Goal: Obtain resource: Obtain resource

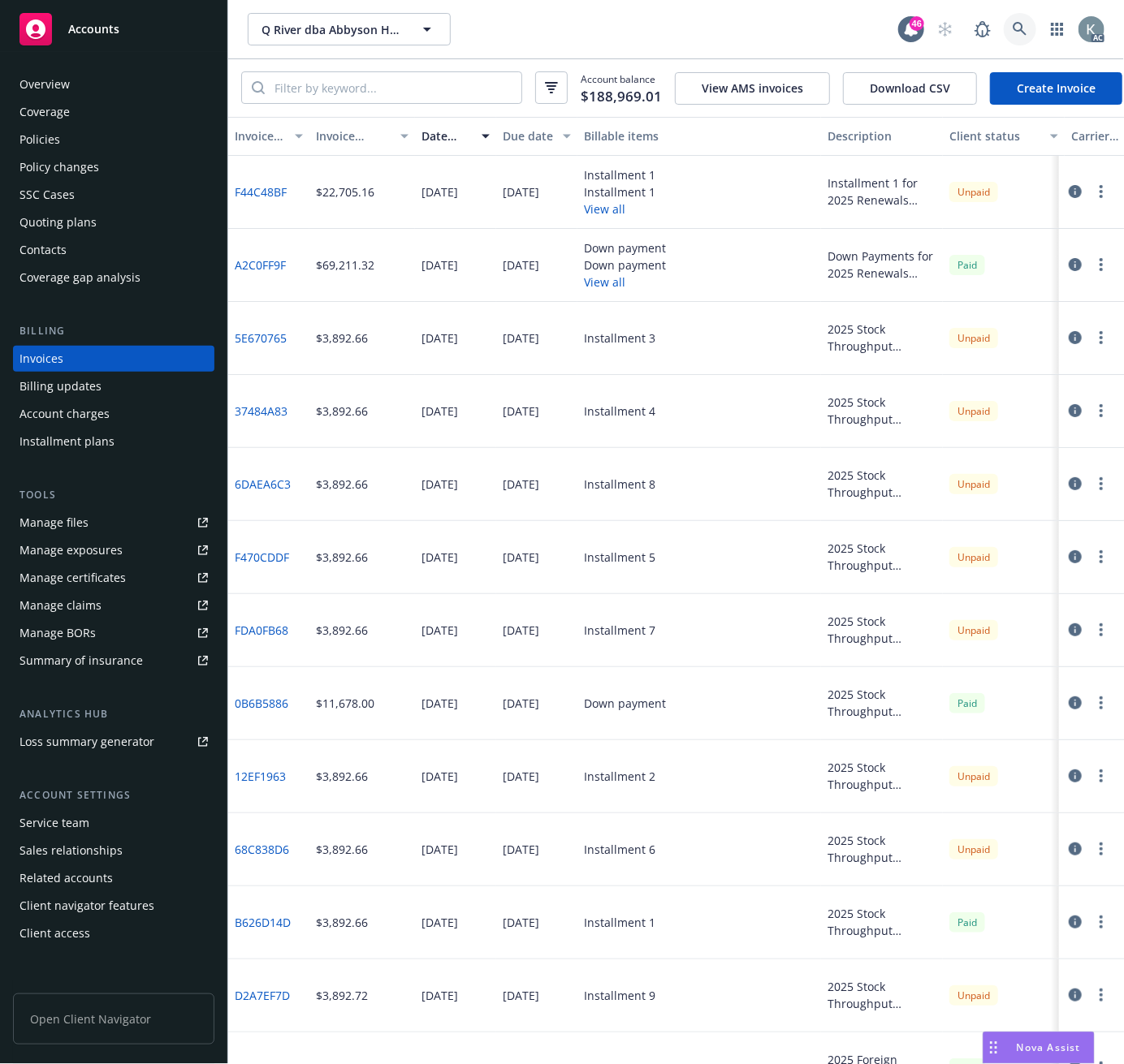
drag, startPoint x: 1017, startPoint y: 25, endPoint x: 849, endPoint y: 4, distance: 169.3
click at [973, 21] on div "AC" at bounding box center [1017, 29] width 175 height 32
click at [1011, 21] on link at bounding box center [1019, 29] width 32 height 32
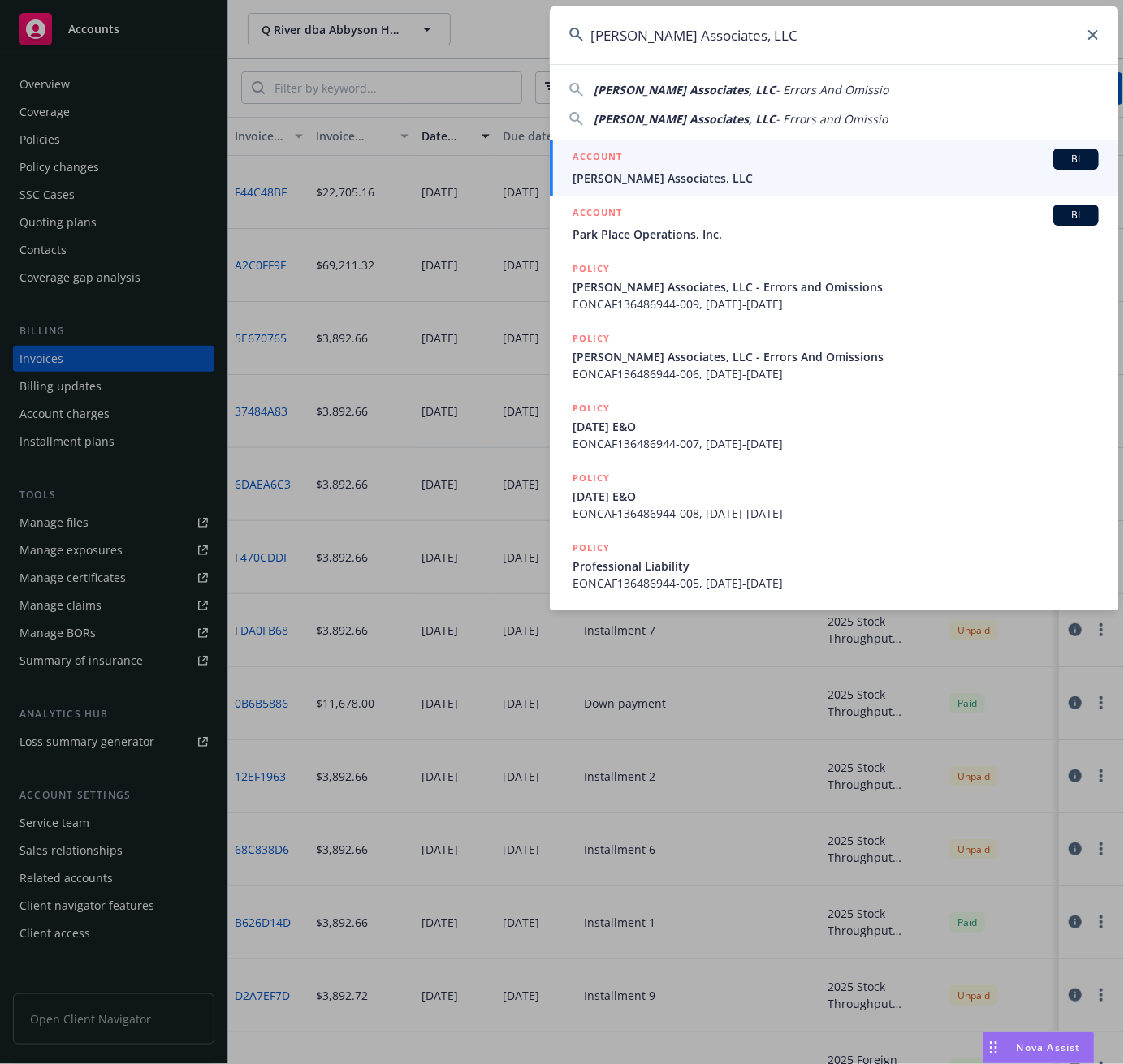
drag, startPoint x: 739, startPoint y: 38, endPoint x: 576, endPoint y: 46, distance: 163.2
click at [576, 46] on input "[PERSON_NAME] Associates, LLC" at bounding box center [834, 34] width 568 height 58
click at [607, 33] on input "[PERSON_NAME] Associates, LLC" at bounding box center [834, 34] width 568 height 58
drag, startPoint x: 594, startPoint y: 36, endPoint x: 797, endPoint y: 28, distance: 203.2
click at [797, 28] on input "[PERSON_NAME] Associates, LLC" at bounding box center [834, 34] width 568 height 58
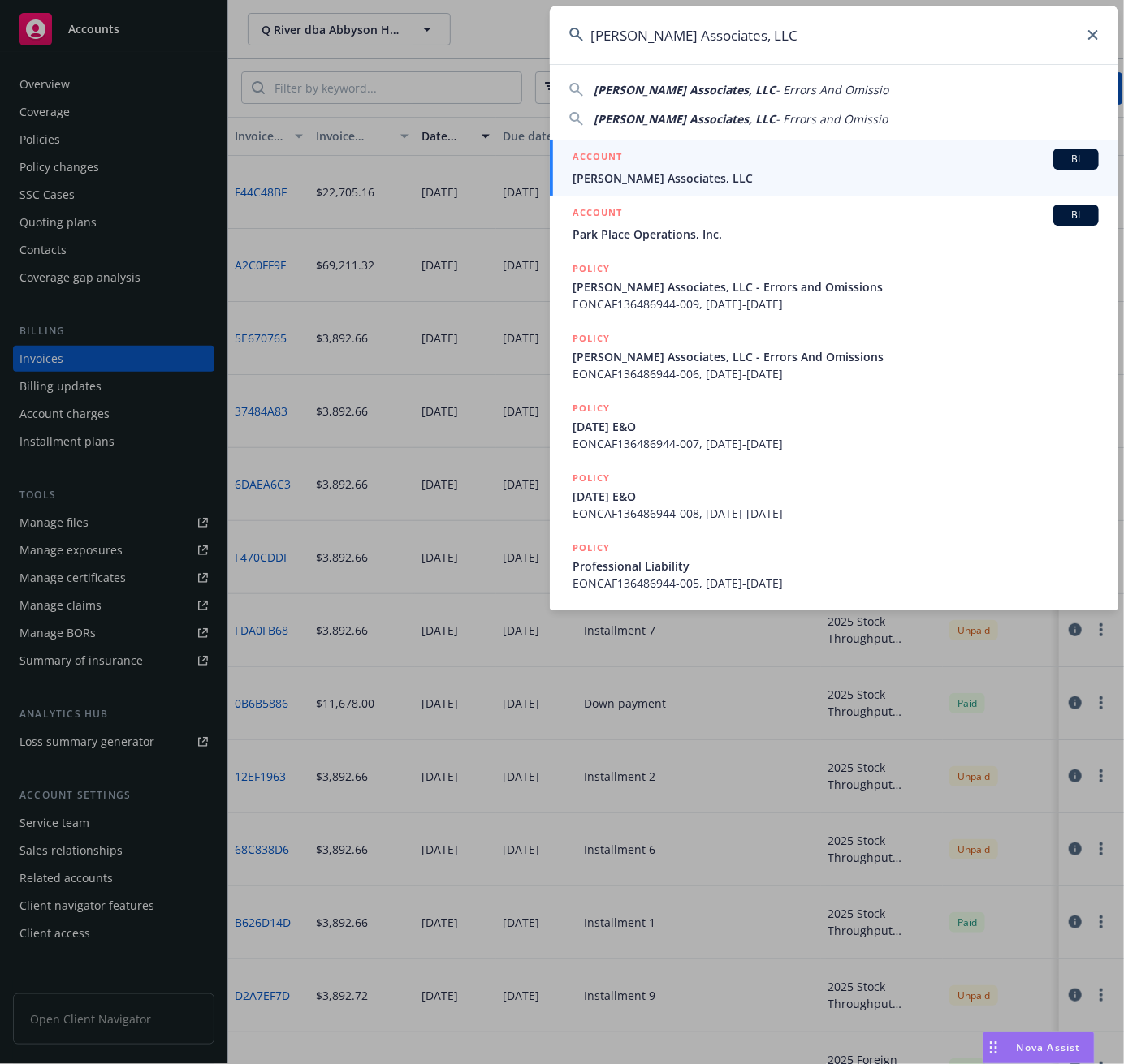
drag, startPoint x: 745, startPoint y: 33, endPoint x: 580, endPoint y: 44, distance: 165.4
click at [561, 44] on input "[PERSON_NAME] Associates, LLC" at bounding box center [834, 34] width 568 height 58
drag, startPoint x: 615, startPoint y: 36, endPoint x: 604, endPoint y: 36, distance: 11.0
paste input "ORPRO 13 102521"
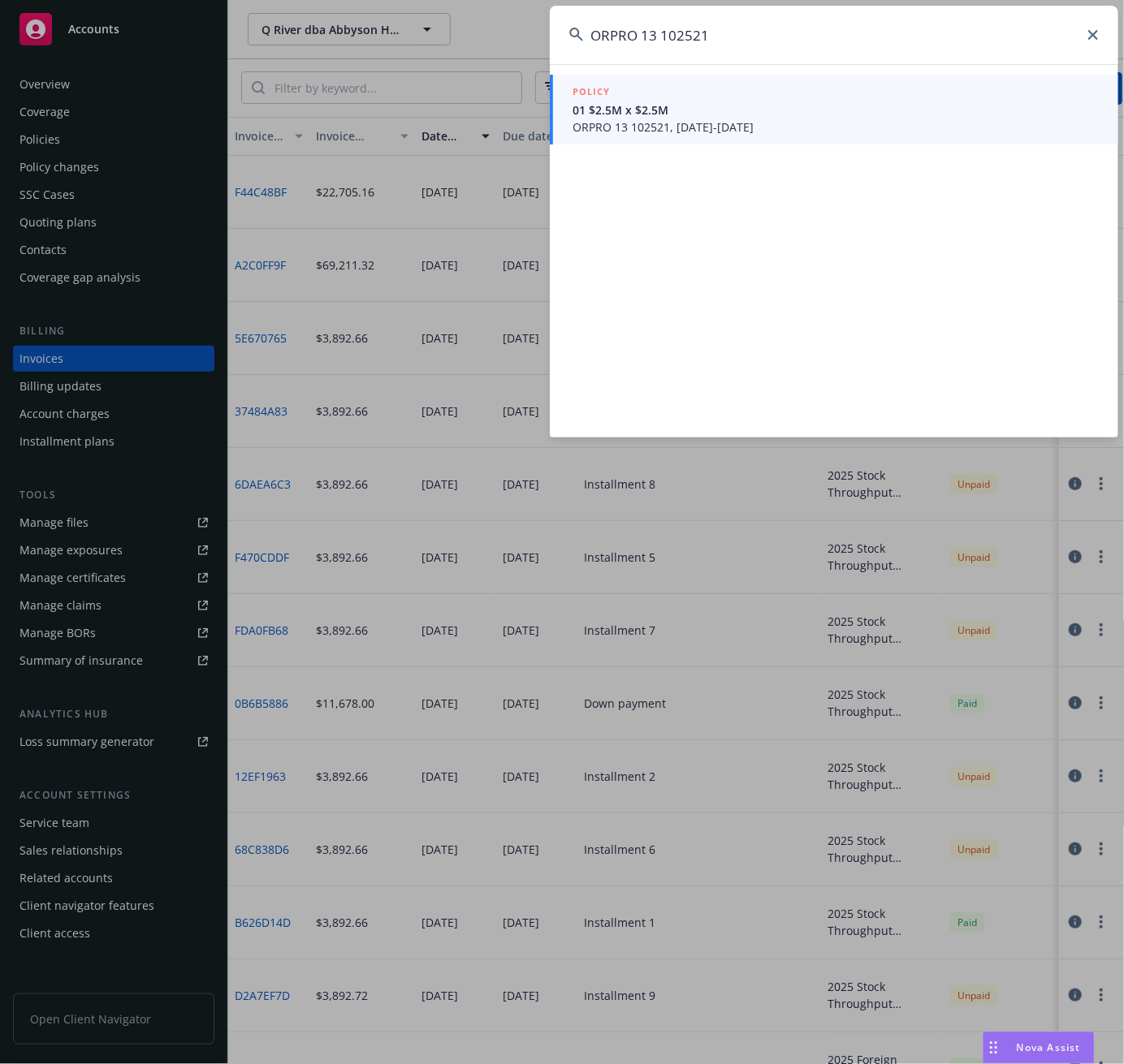
type input "ORPRO 13 102521"
click at [598, 112] on span "01 $2.5M x $2.5M" at bounding box center [835, 110] width 526 height 17
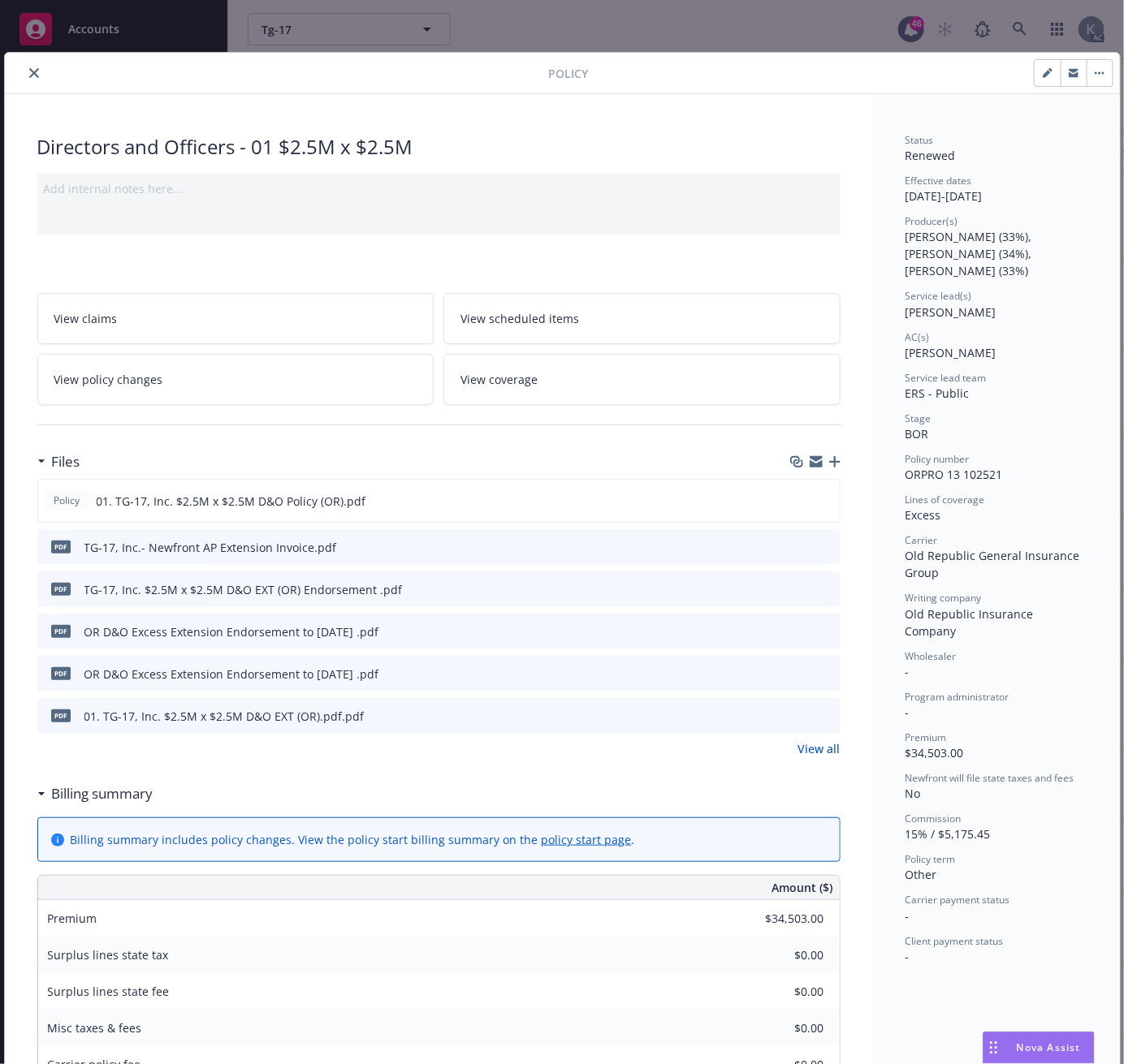
click at [127, 381] on span "View policy changes" at bounding box center [109, 379] width 109 height 17
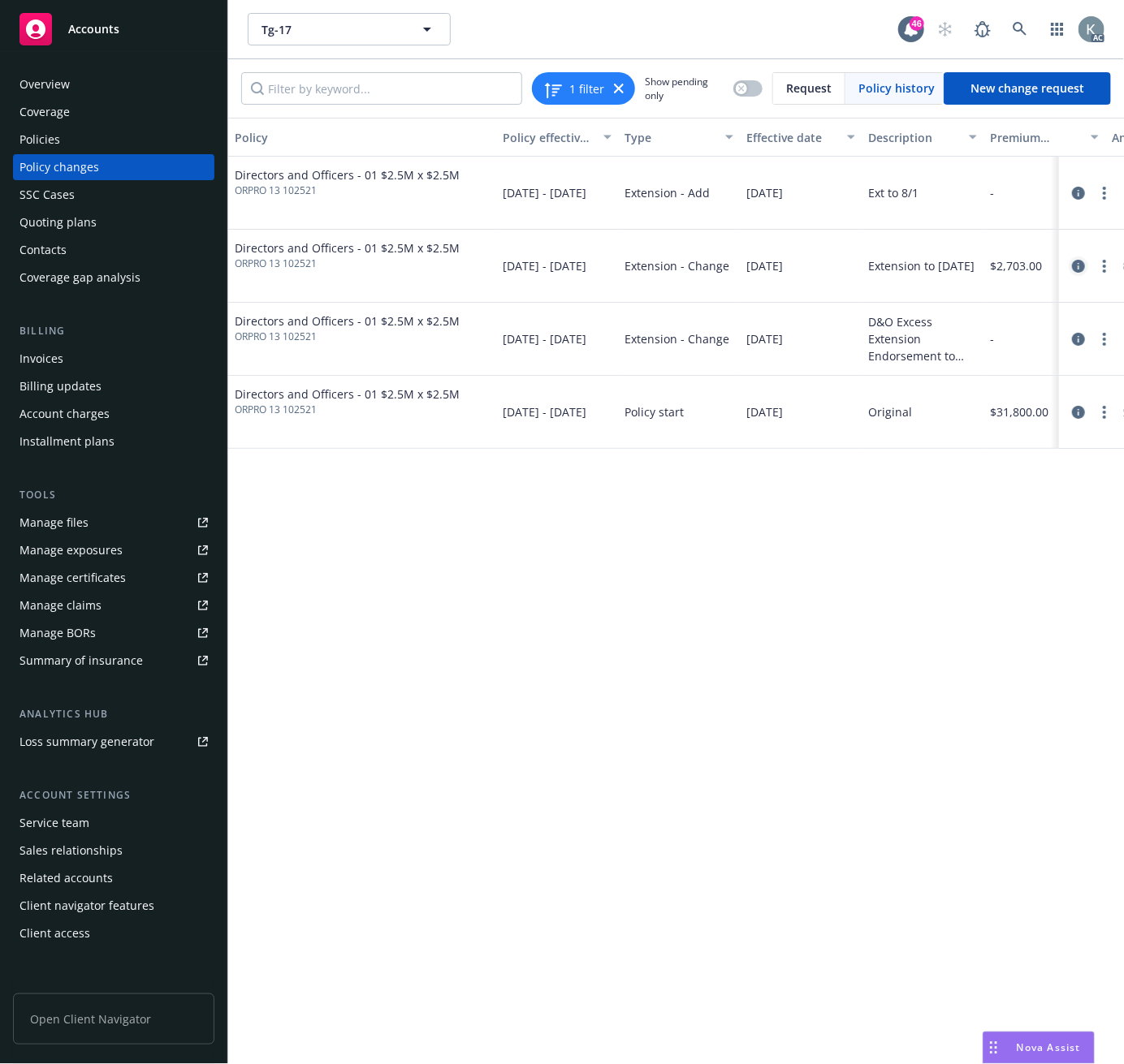
click at [1078, 268] on icon "circleInformation" at bounding box center [1078, 266] width 13 height 13
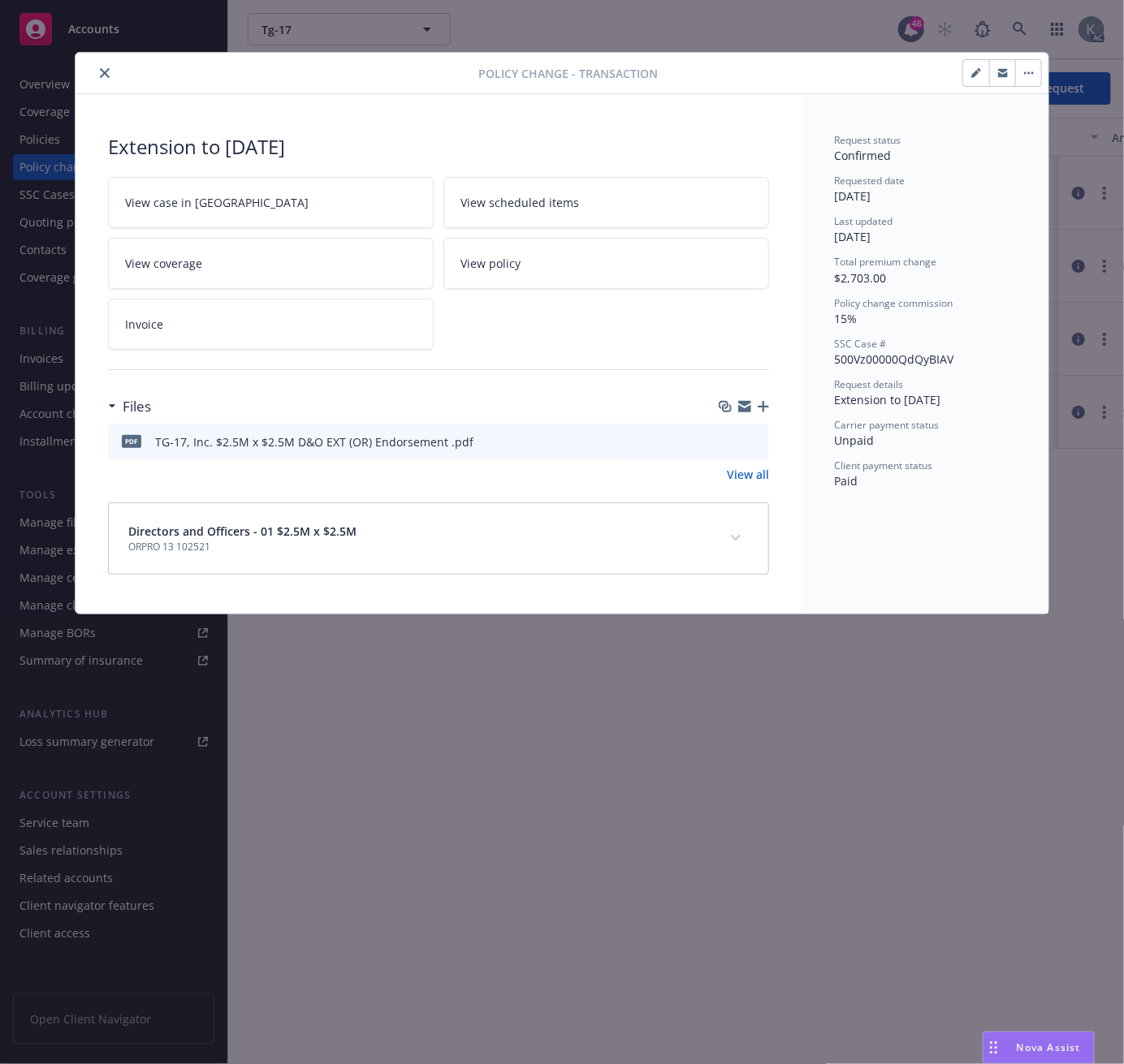
click at [726, 441] on icon "download file" at bounding box center [727, 439] width 11 height 10
click at [100, 74] on icon "close" at bounding box center [105, 72] width 10 height 10
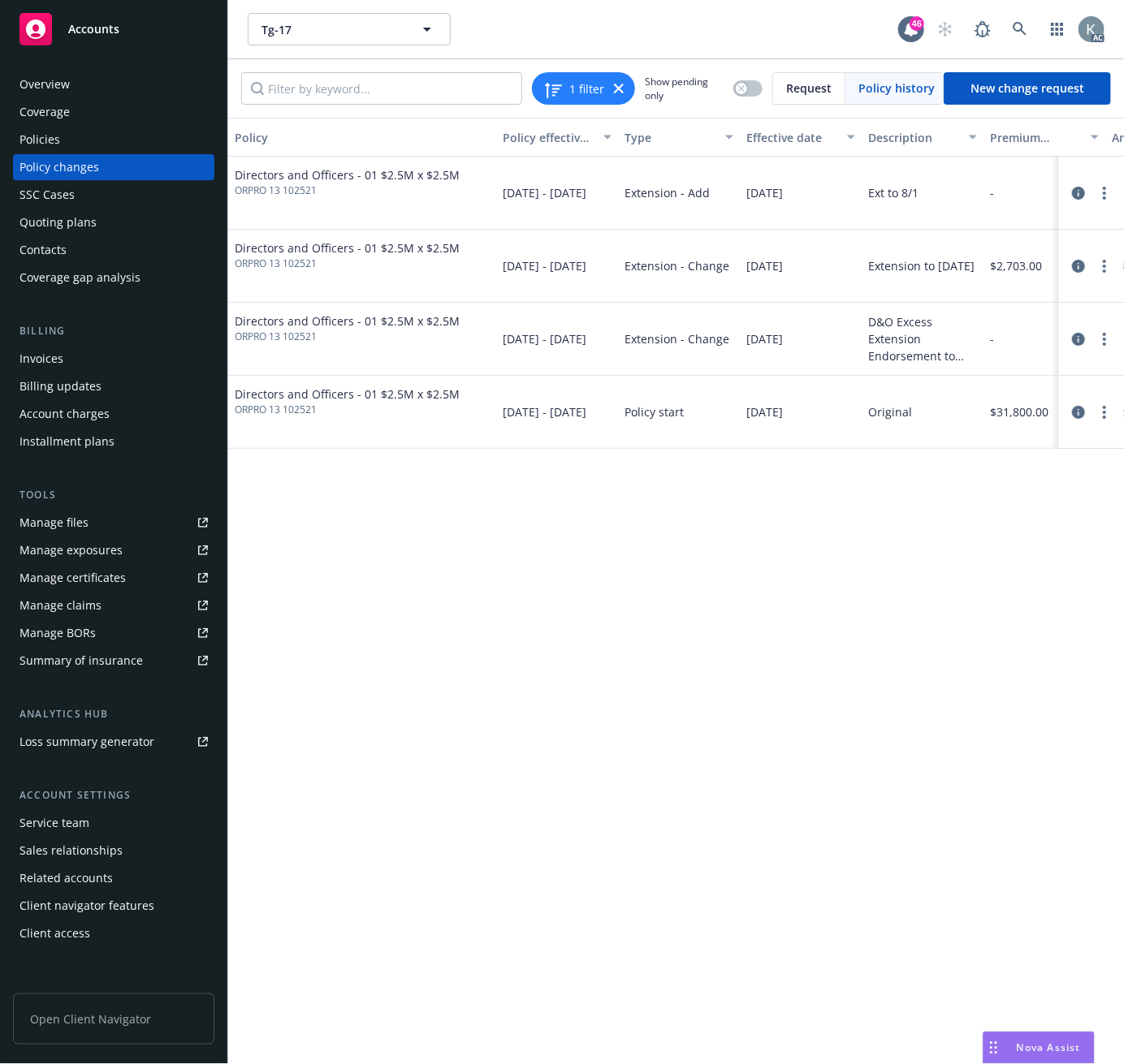
click at [24, 360] on div "Invoices" at bounding box center [41, 358] width 44 height 26
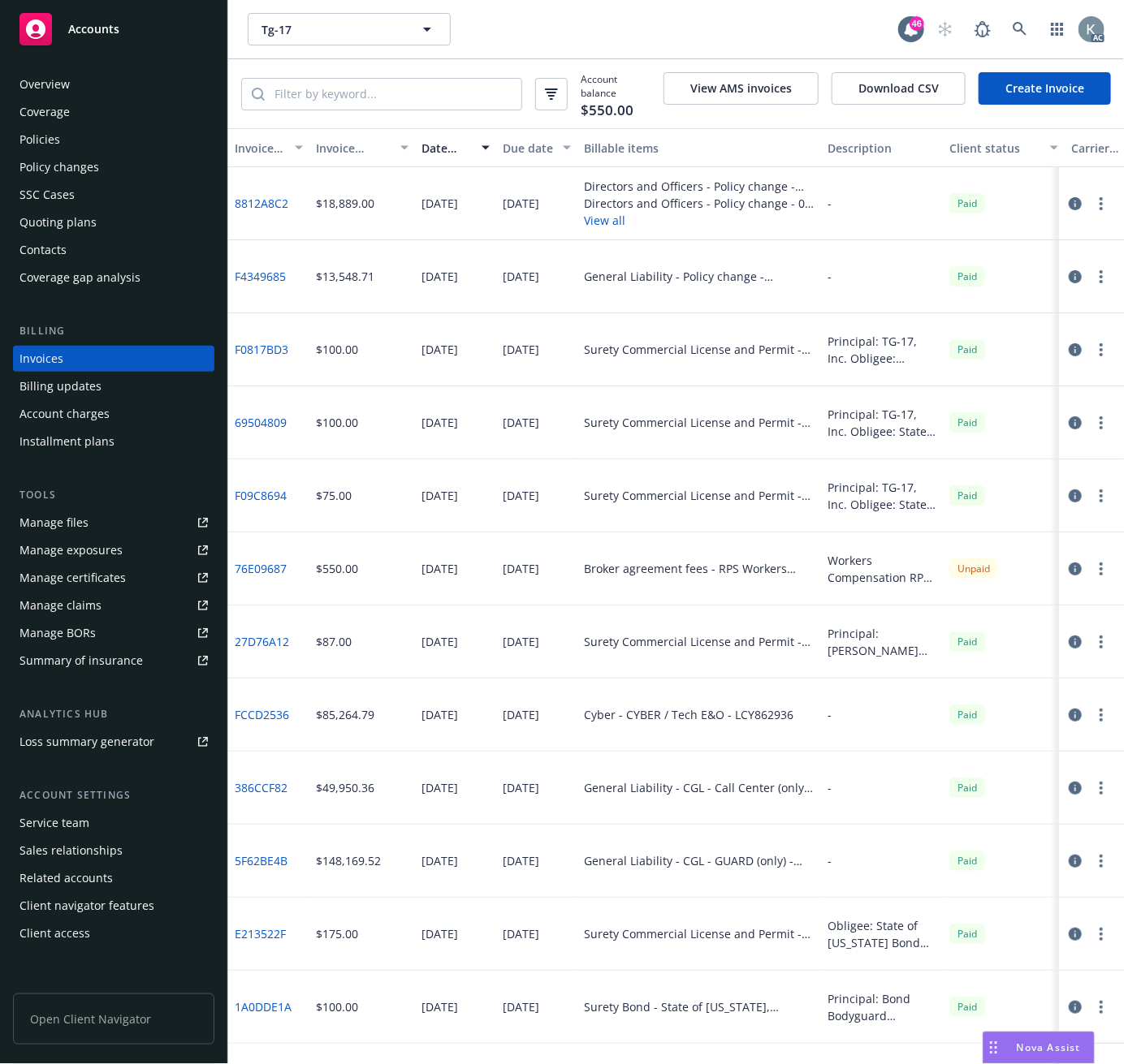
click at [271, 198] on link "8812A8C2" at bounding box center [262, 203] width 54 height 17
click at [1013, 22] on icon at bounding box center [1019, 29] width 14 height 14
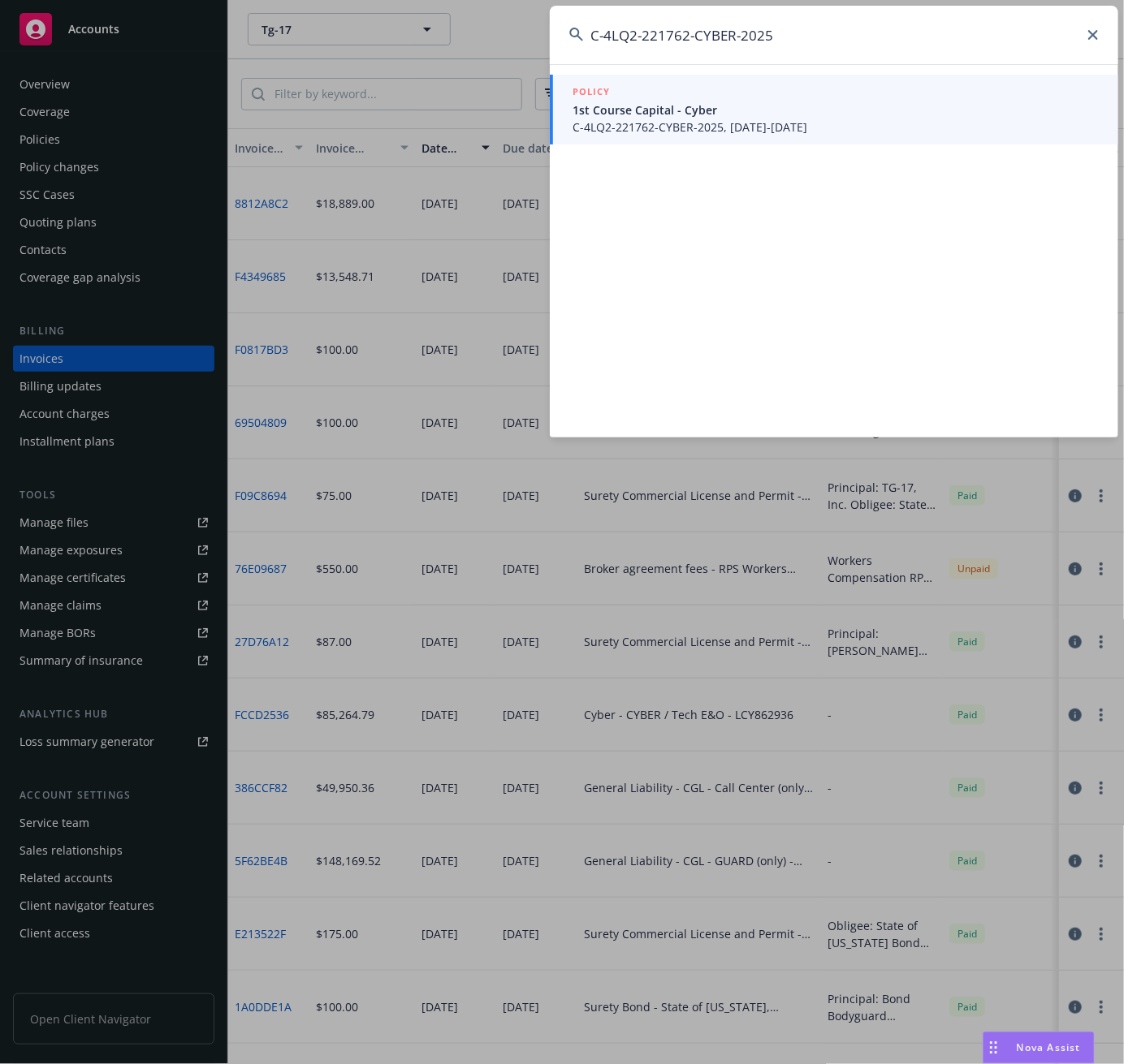
type input "C-4LQ2-221762-CYBER-2025"
click at [631, 125] on span "C-4LQ2-221762-CYBER-2025, [DATE]-[DATE]" at bounding box center [835, 127] width 526 height 17
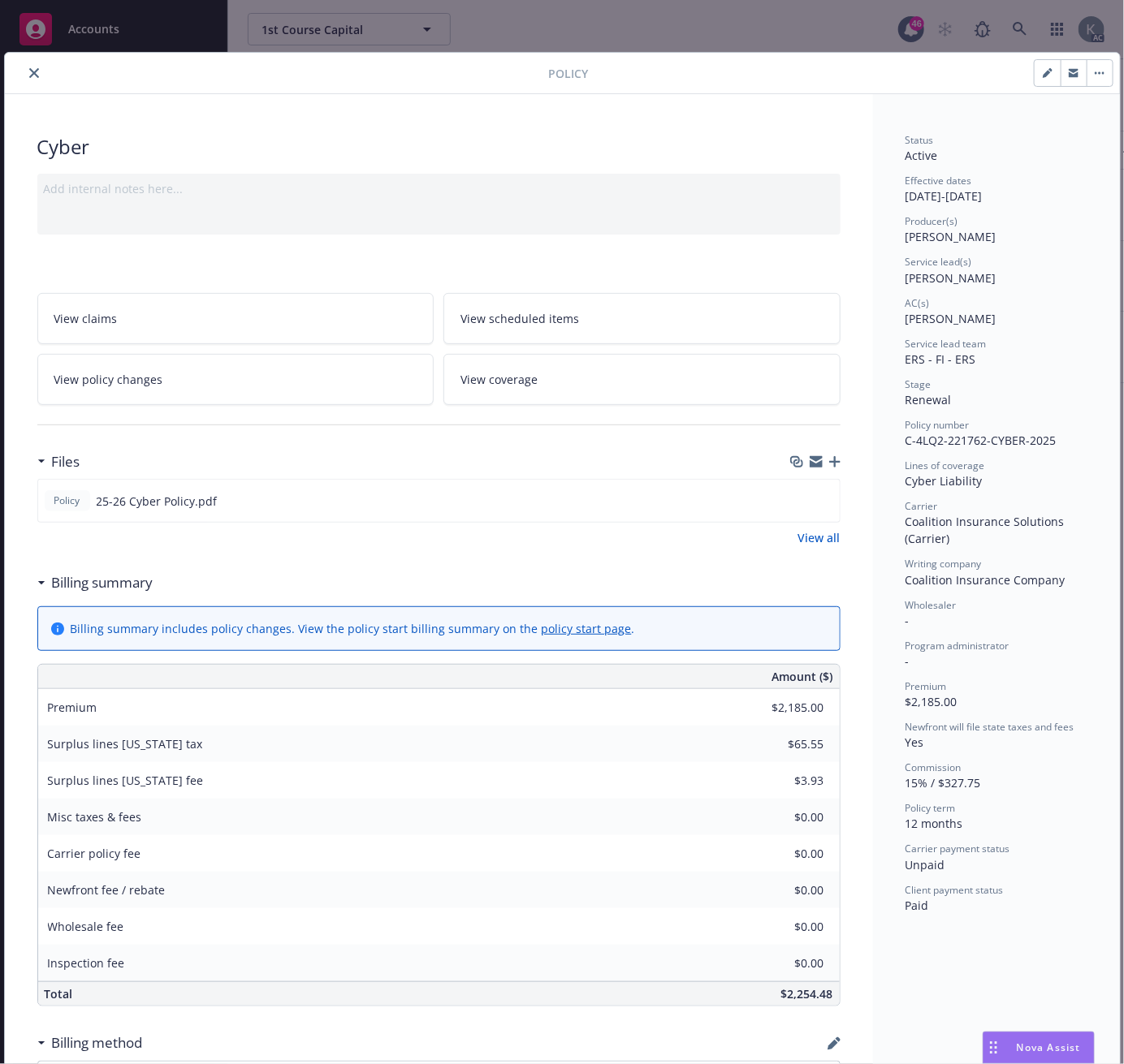
click at [30, 70] on icon "close" at bounding box center [34, 72] width 10 height 10
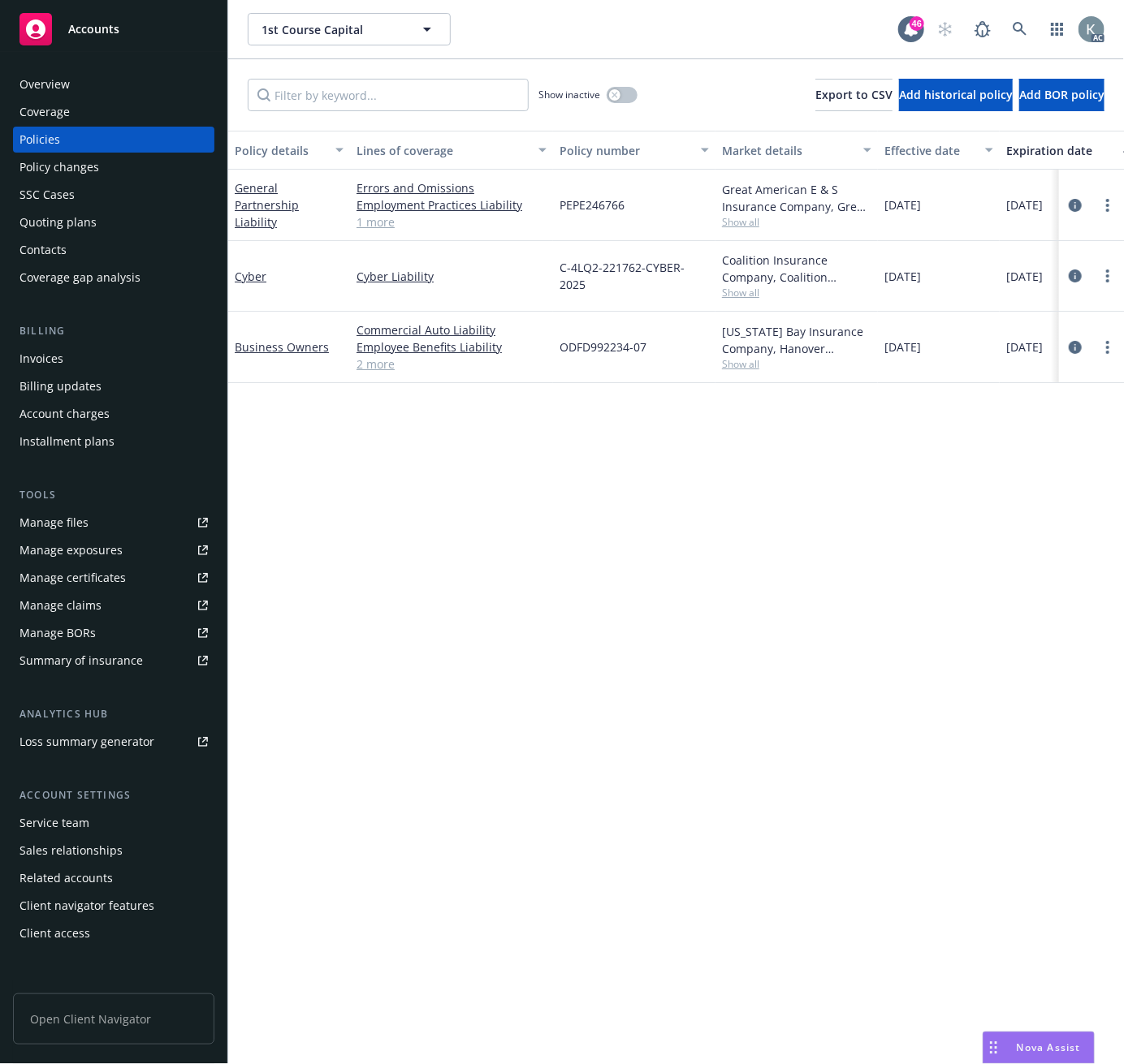
click at [31, 356] on div "Invoices" at bounding box center [41, 358] width 44 height 26
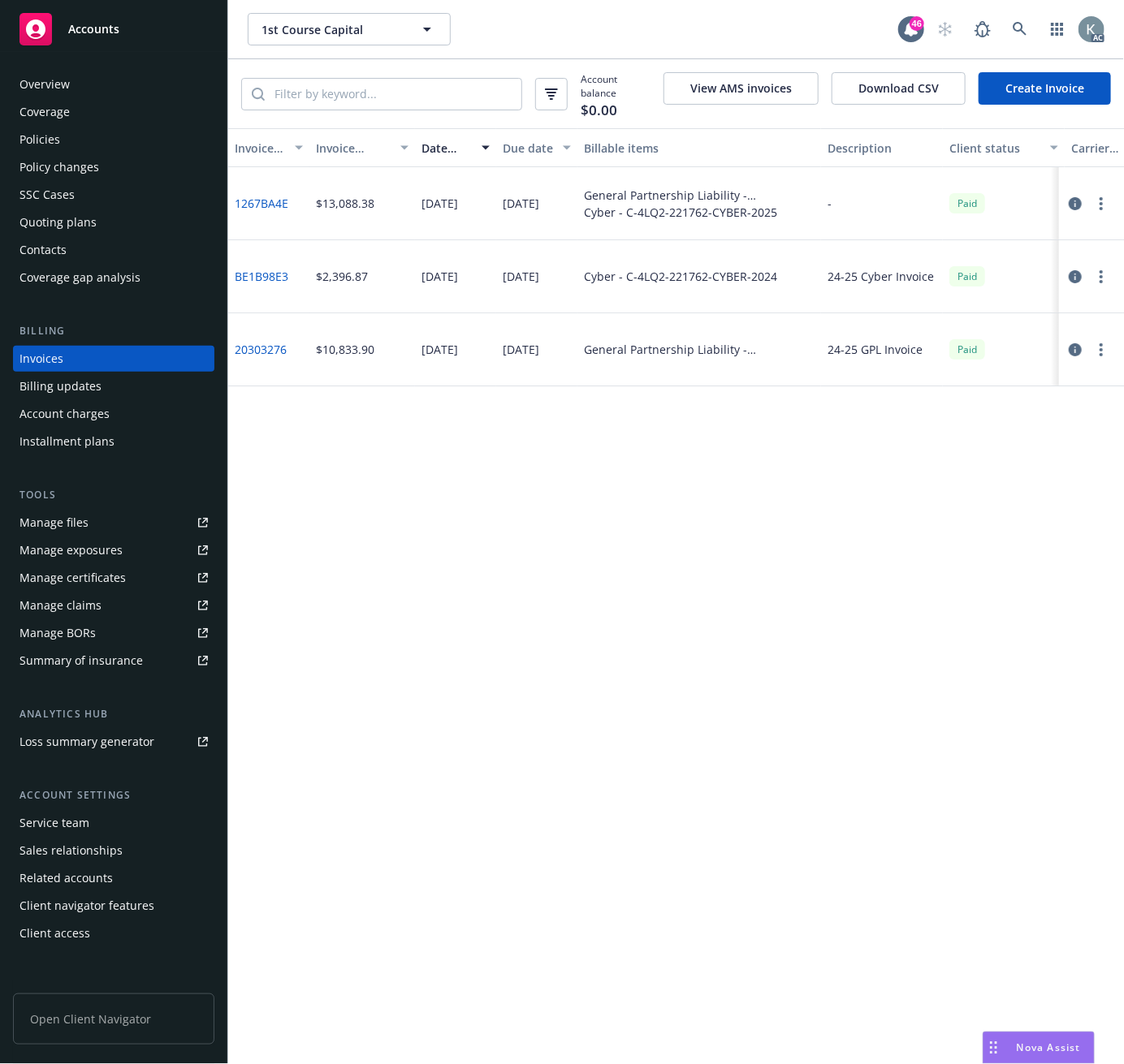
drag, startPoint x: 43, startPoint y: 136, endPoint x: 58, endPoint y: 138, distance: 15.1
click at [45, 136] on div "Policies" at bounding box center [39, 139] width 40 height 26
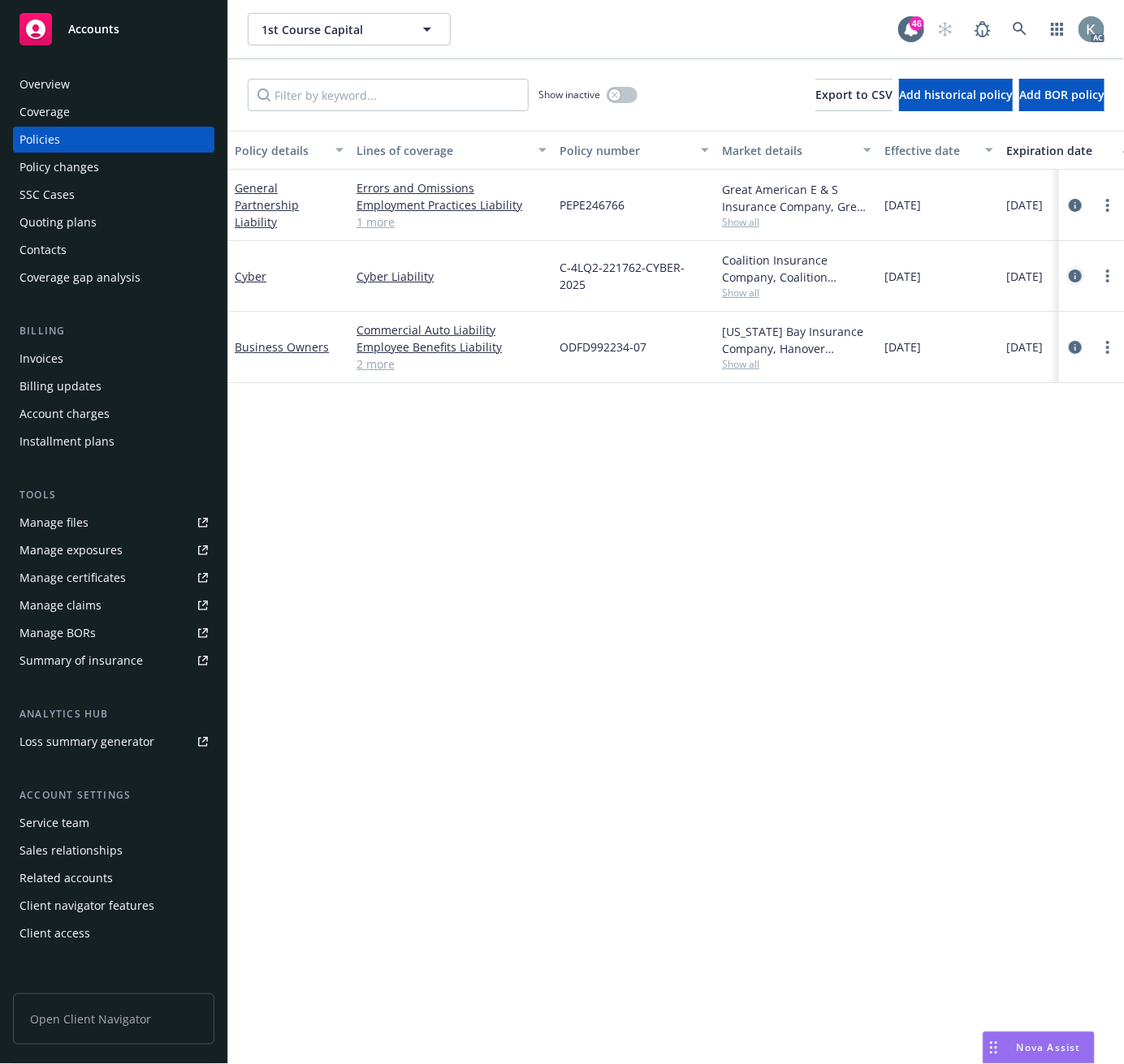
click at [1072, 277] on icon "circleInformation" at bounding box center [1075, 276] width 13 height 13
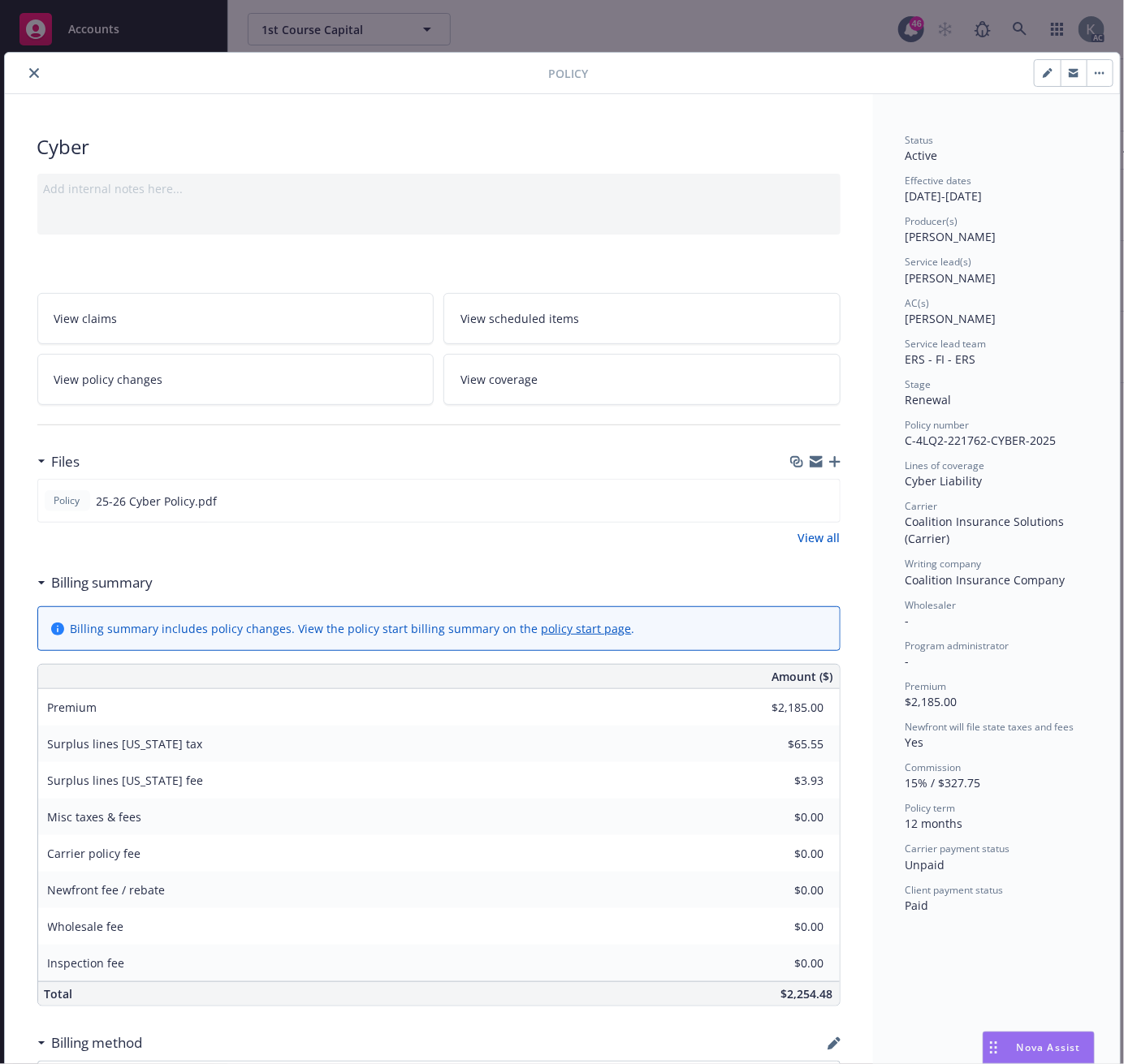
scroll to position [49, 0]
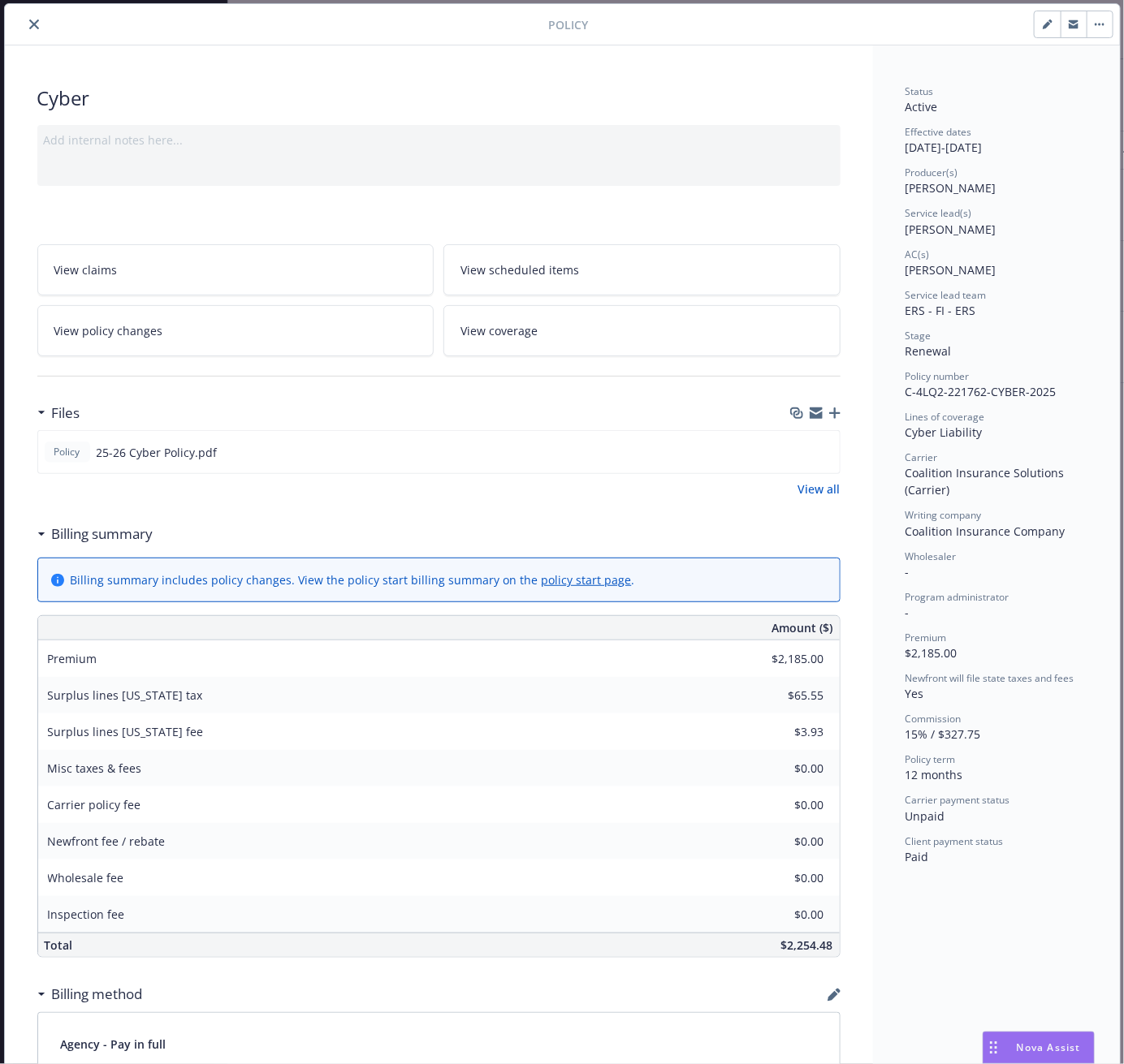
click at [253, 820] on div "Carrier policy fee" at bounding box center [160, 805] width 244 height 37
click at [31, 17] on button "close" at bounding box center [34, 24] width 20 height 20
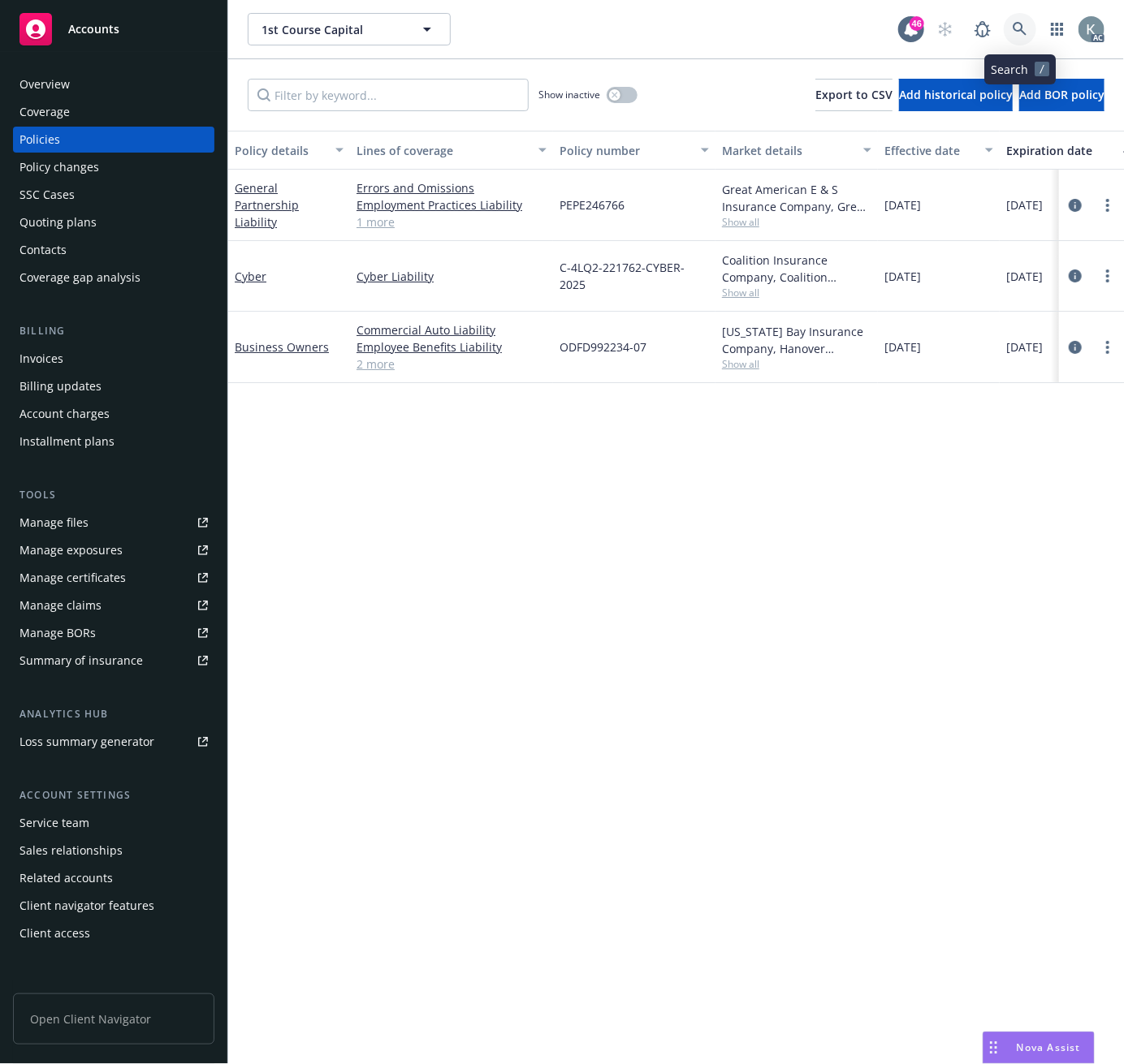
click at [1017, 22] on icon at bounding box center [1019, 29] width 13 height 13
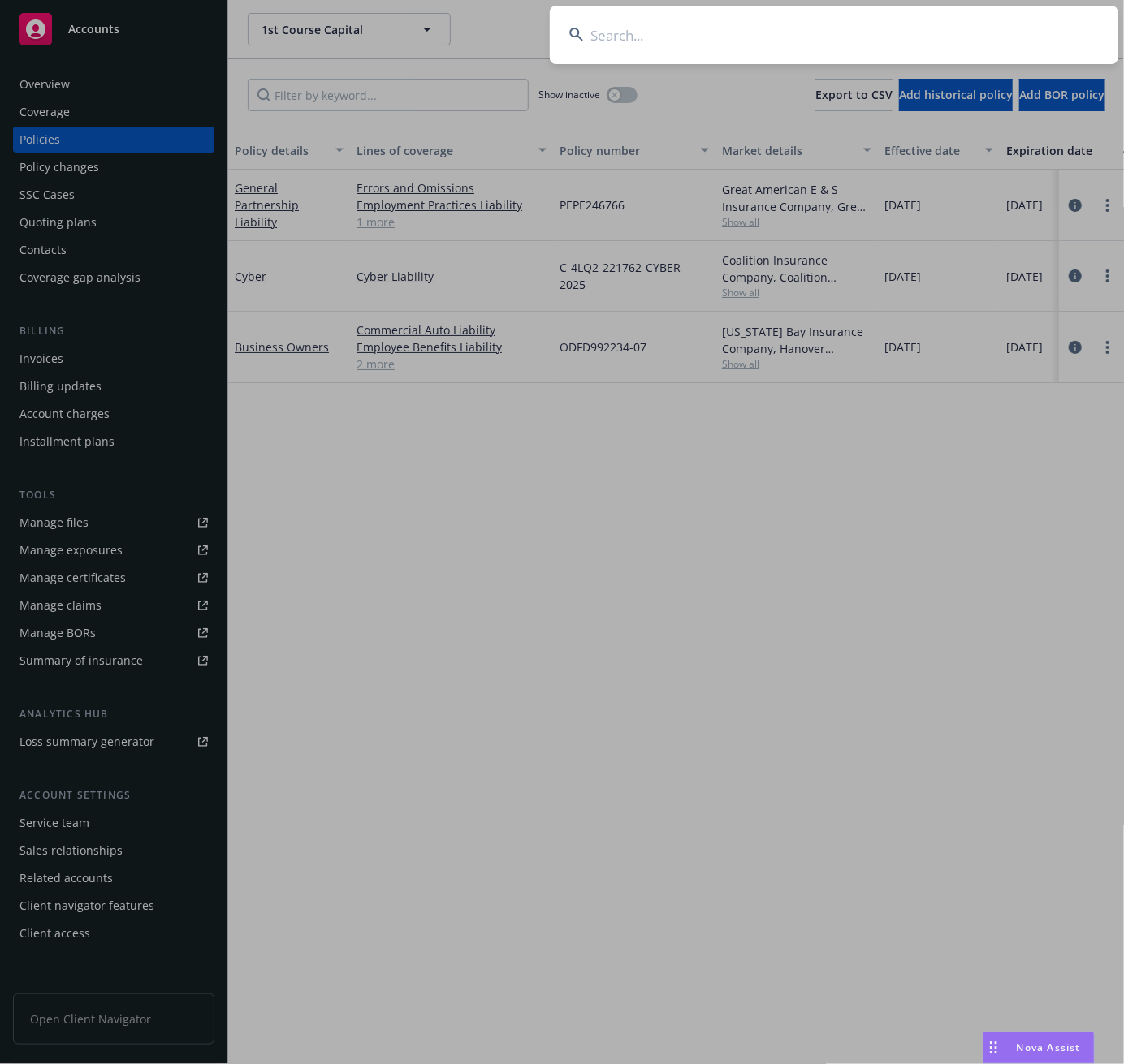
type input "MFP-02513-25-01"
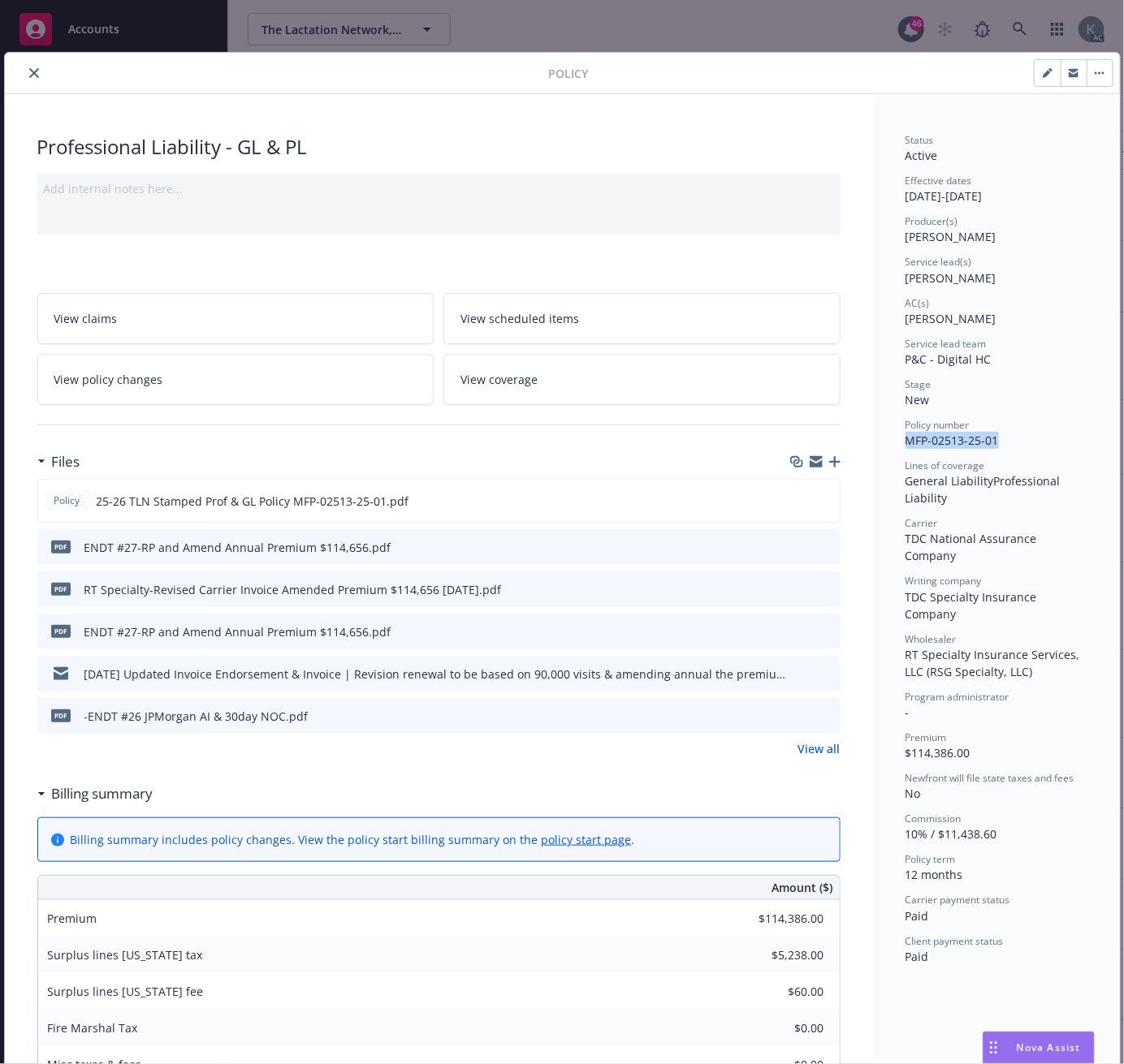
drag, startPoint x: 1011, startPoint y: 442, endPoint x: 904, endPoint y: 441, distance: 107.0
click at [905, 441] on div "Policy number MFP-02513-25-01" at bounding box center [996, 433] width 182 height 31
copy span "MFP-02513-25-01"
click at [33, 71] on icon "close" at bounding box center [34, 72] width 10 height 10
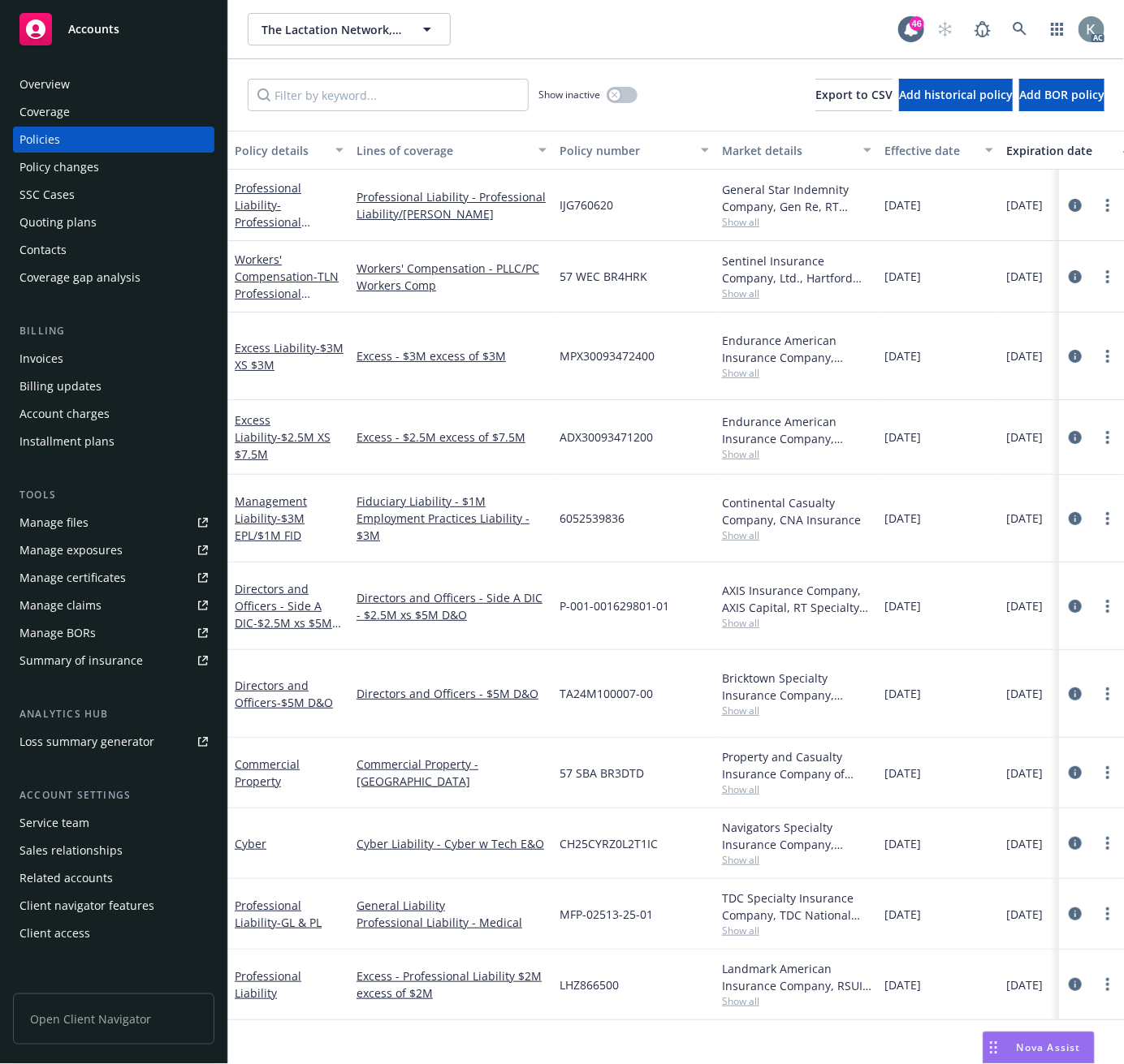
click at [31, 354] on div "Invoices" at bounding box center [41, 358] width 44 height 26
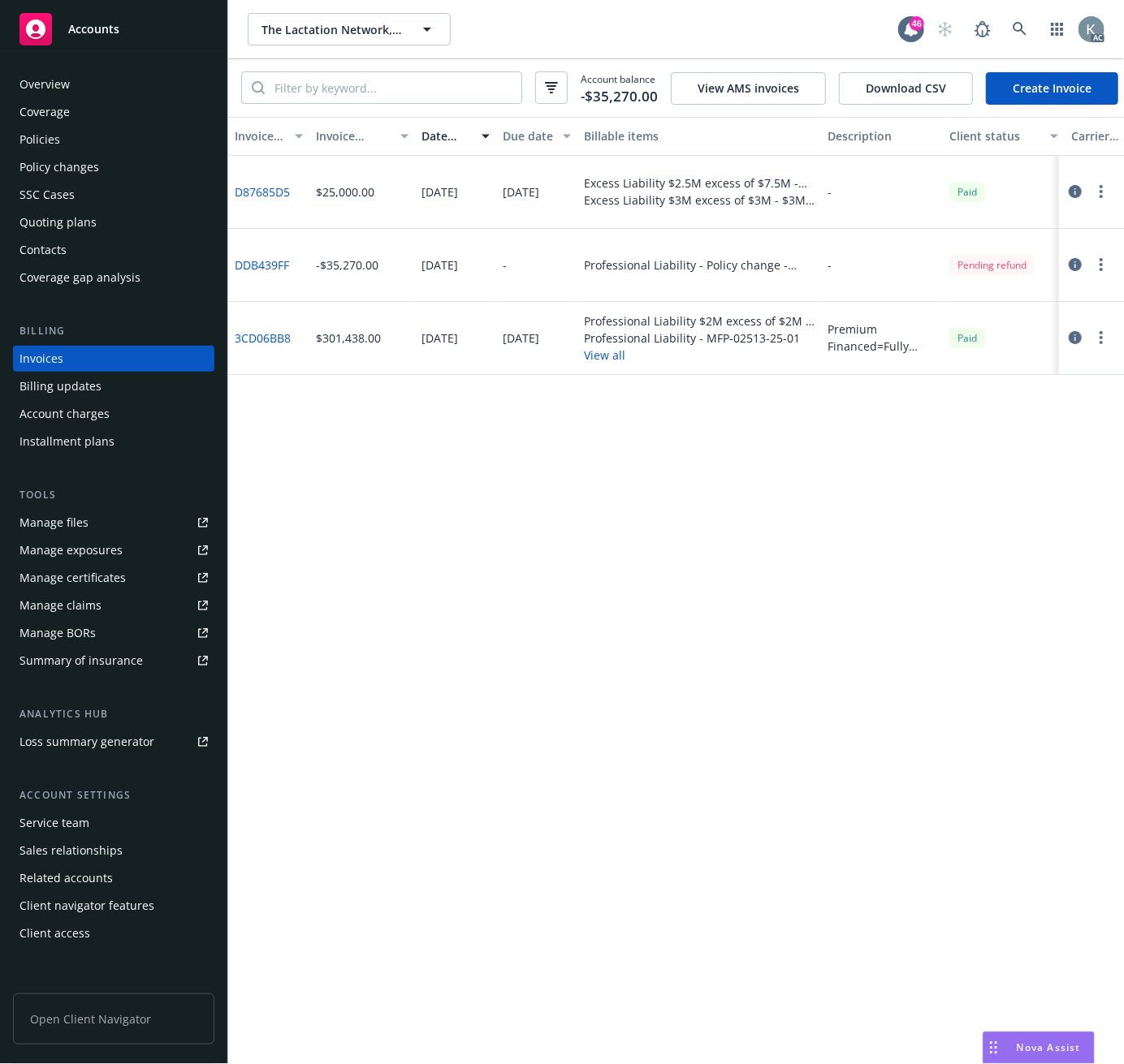
click at [265, 272] on link "DDB439FF" at bounding box center [262, 264] width 55 height 17
click at [1015, 22] on icon at bounding box center [1019, 29] width 14 height 14
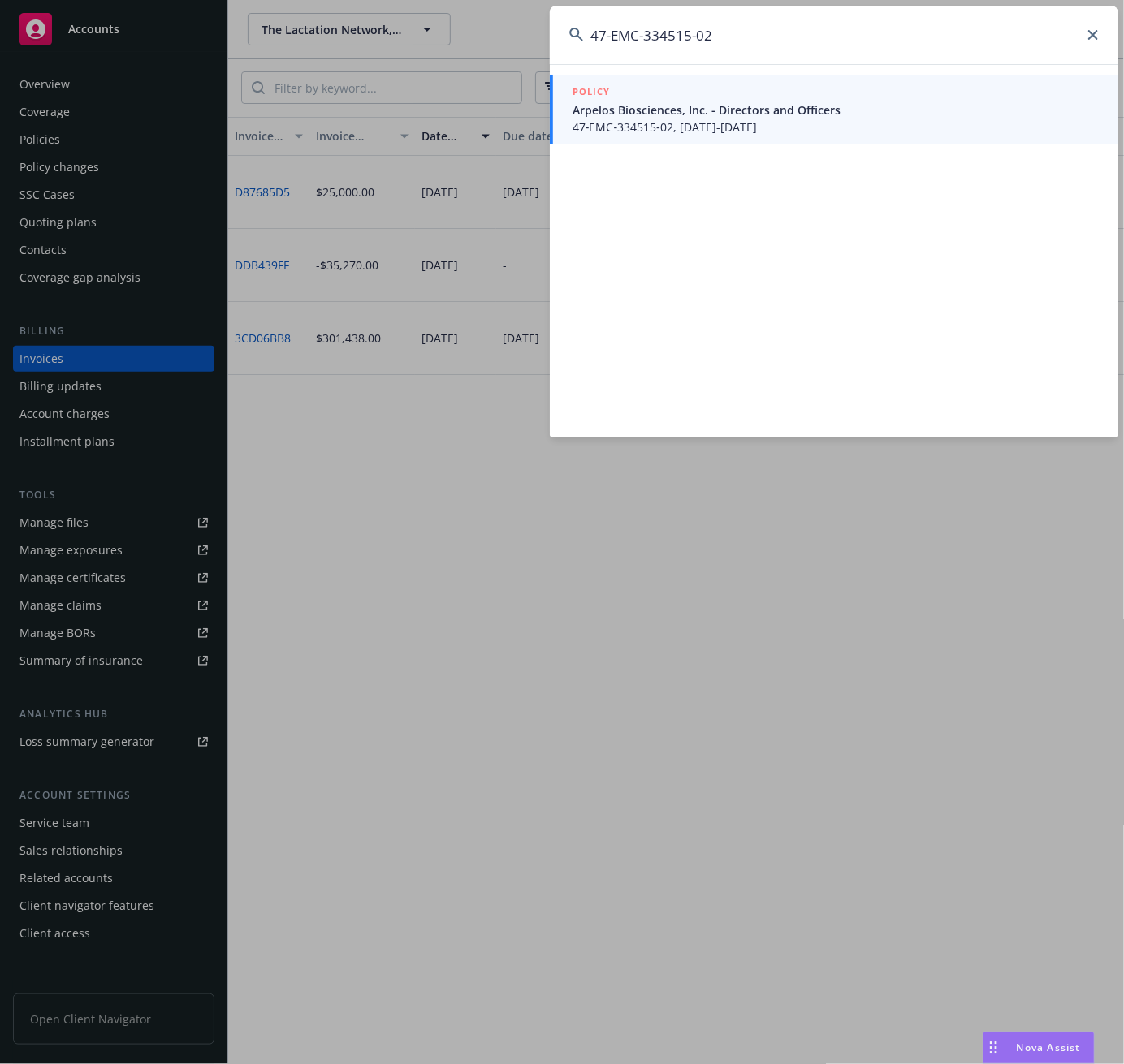
type input "47-EMC-334515-02"
click at [612, 119] on span "47‐EMC‐334515‐02, [DATE]-[DATE]" at bounding box center [835, 127] width 526 height 17
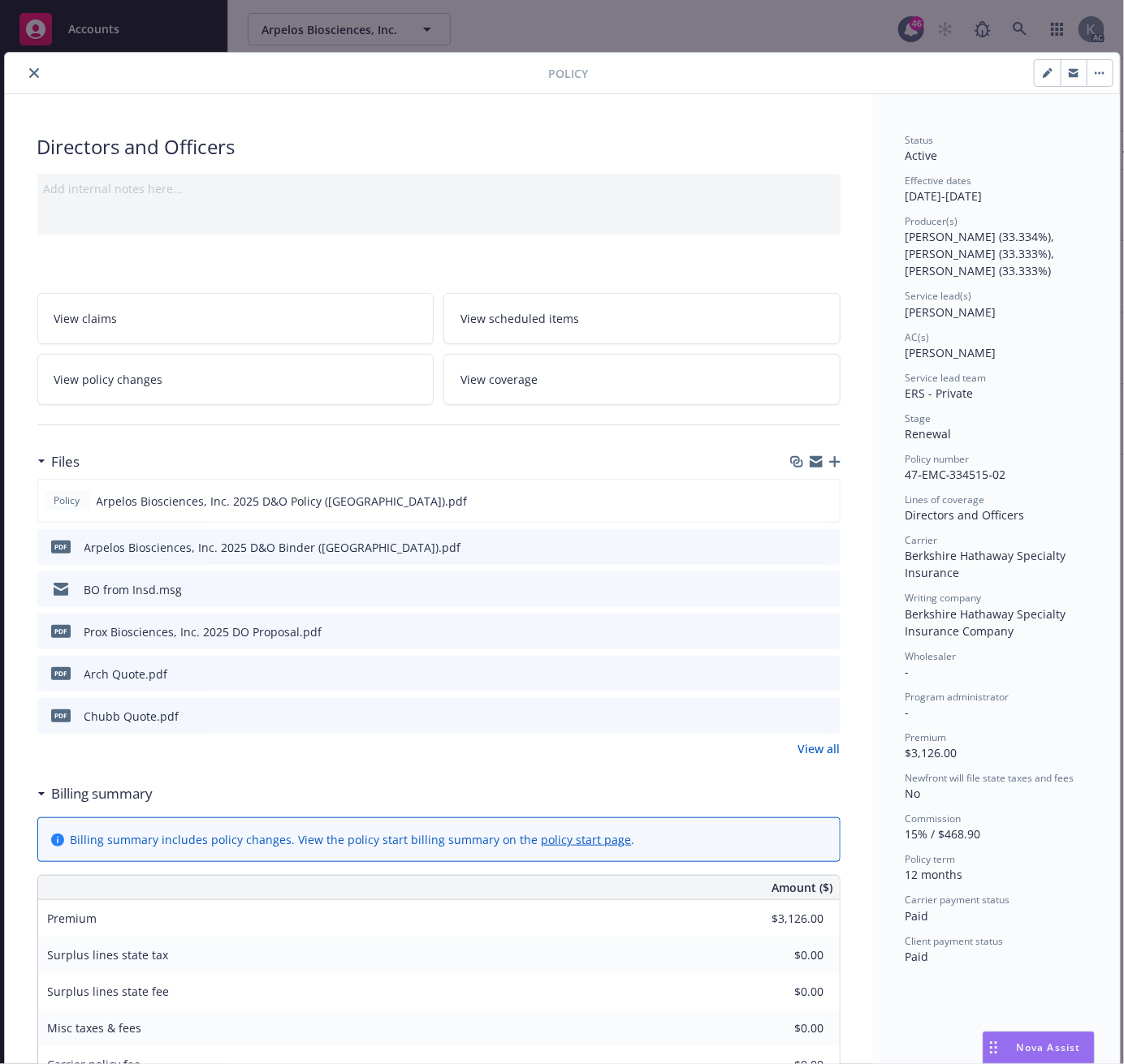
click at [29, 76] on icon "close" at bounding box center [34, 72] width 10 height 10
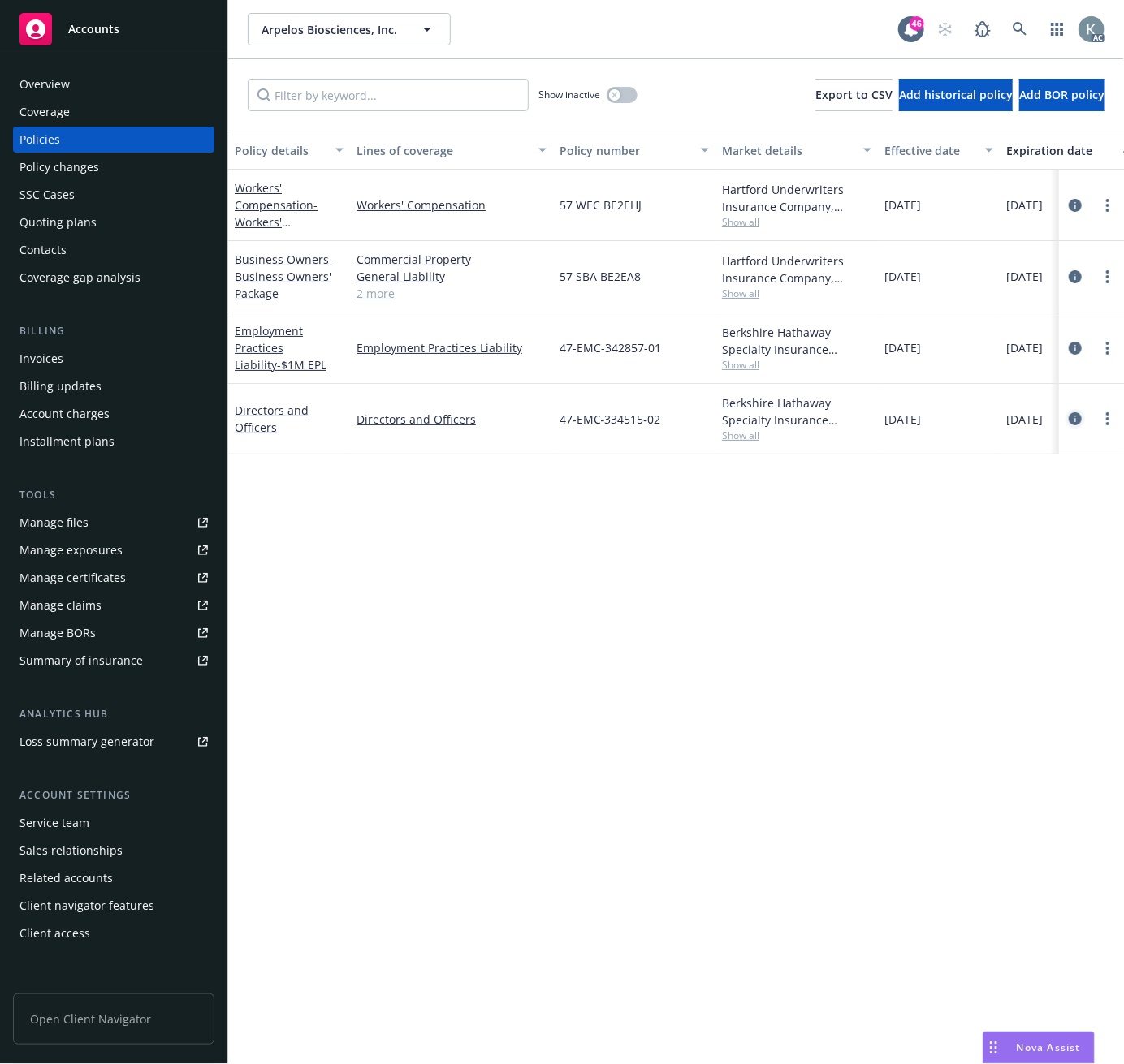
click at [1075, 417] on icon "circleInformation" at bounding box center [1075, 419] width 13 height 13
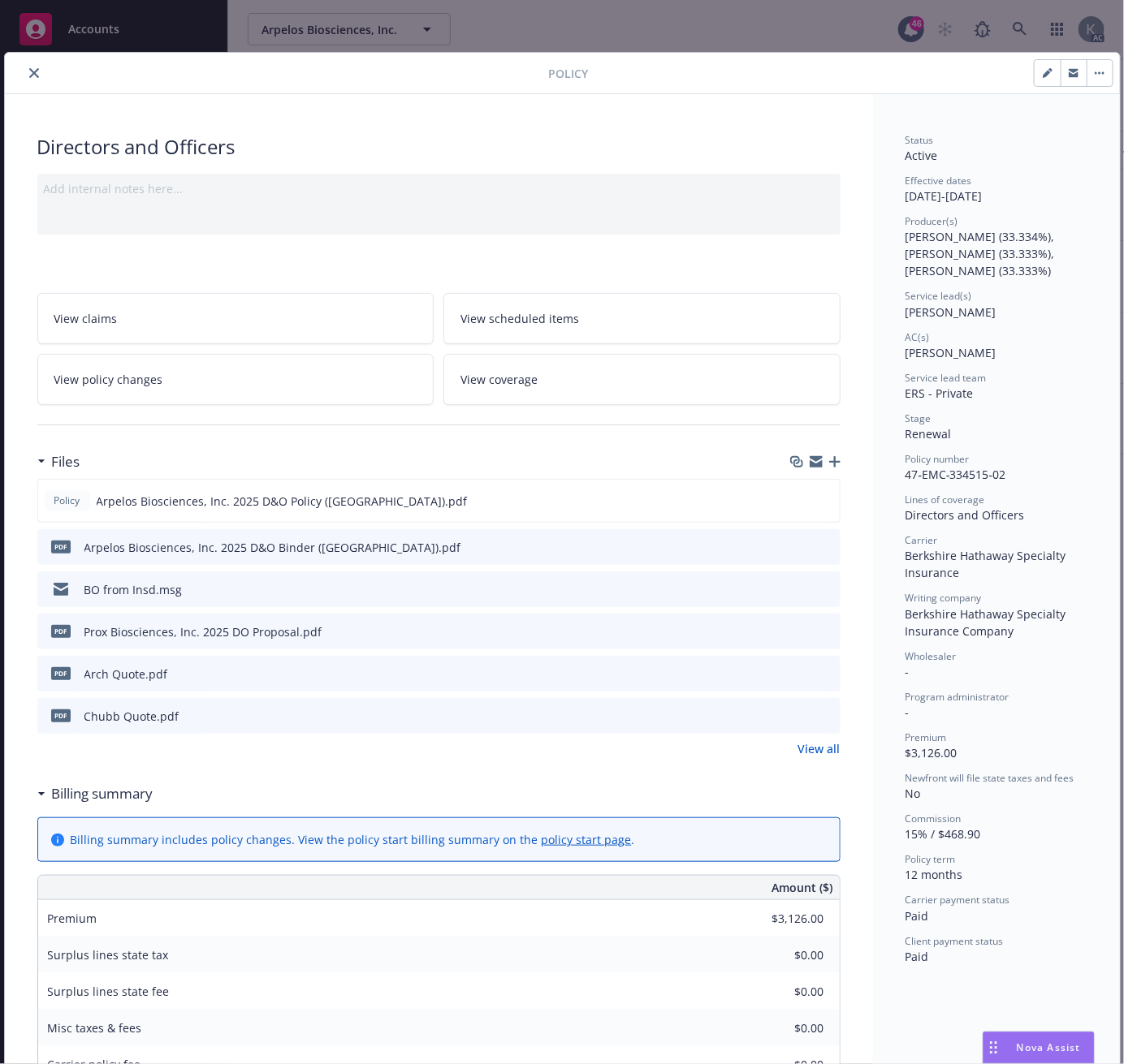
scroll to position [49, 0]
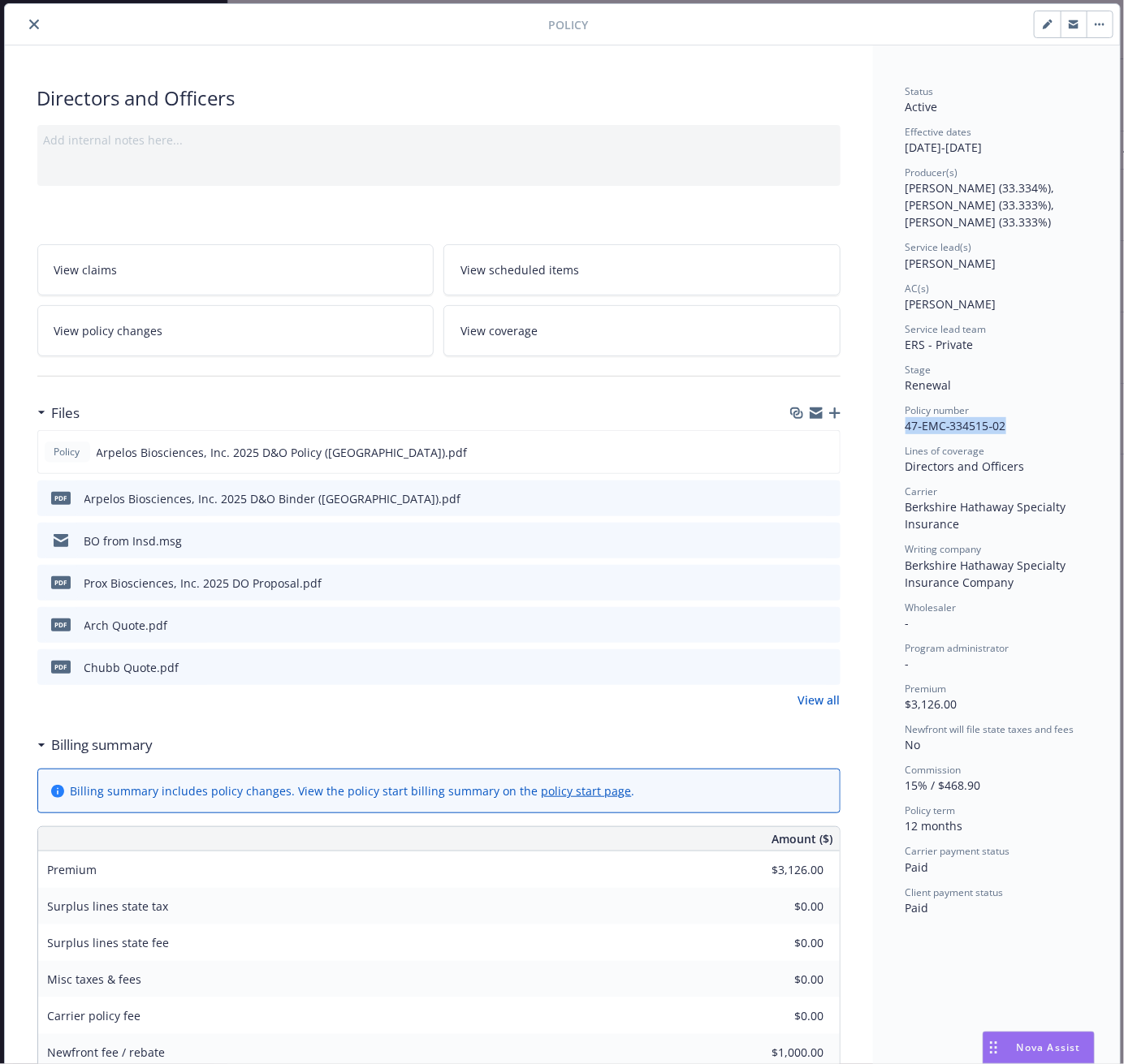
drag, startPoint x: 1018, startPoint y: 424, endPoint x: 903, endPoint y: 428, distance: 115.1
click at [905, 428] on div "Policy number 47‐EMC‐334515‐02" at bounding box center [996, 419] width 182 height 31
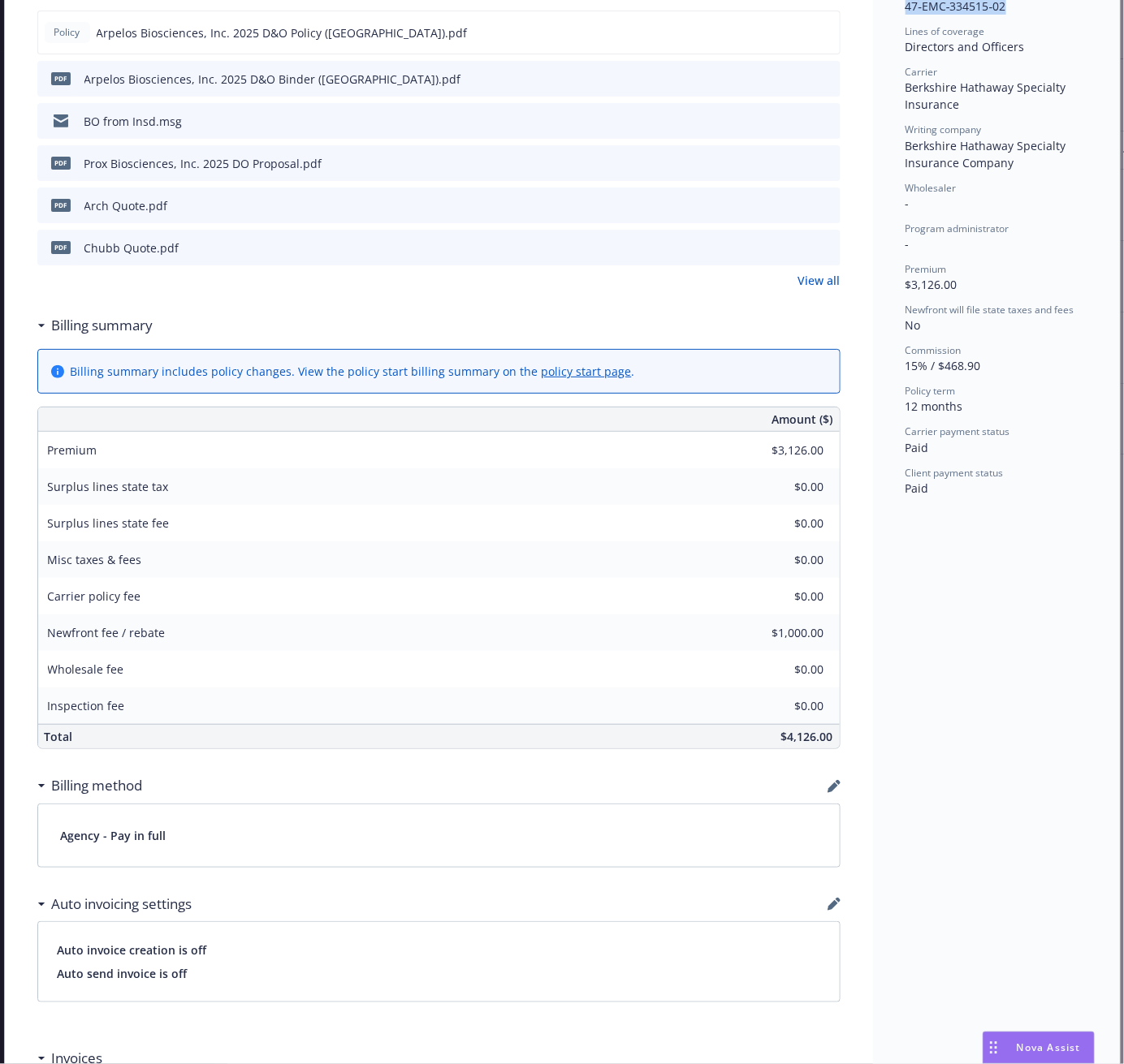
scroll to position [0, 0]
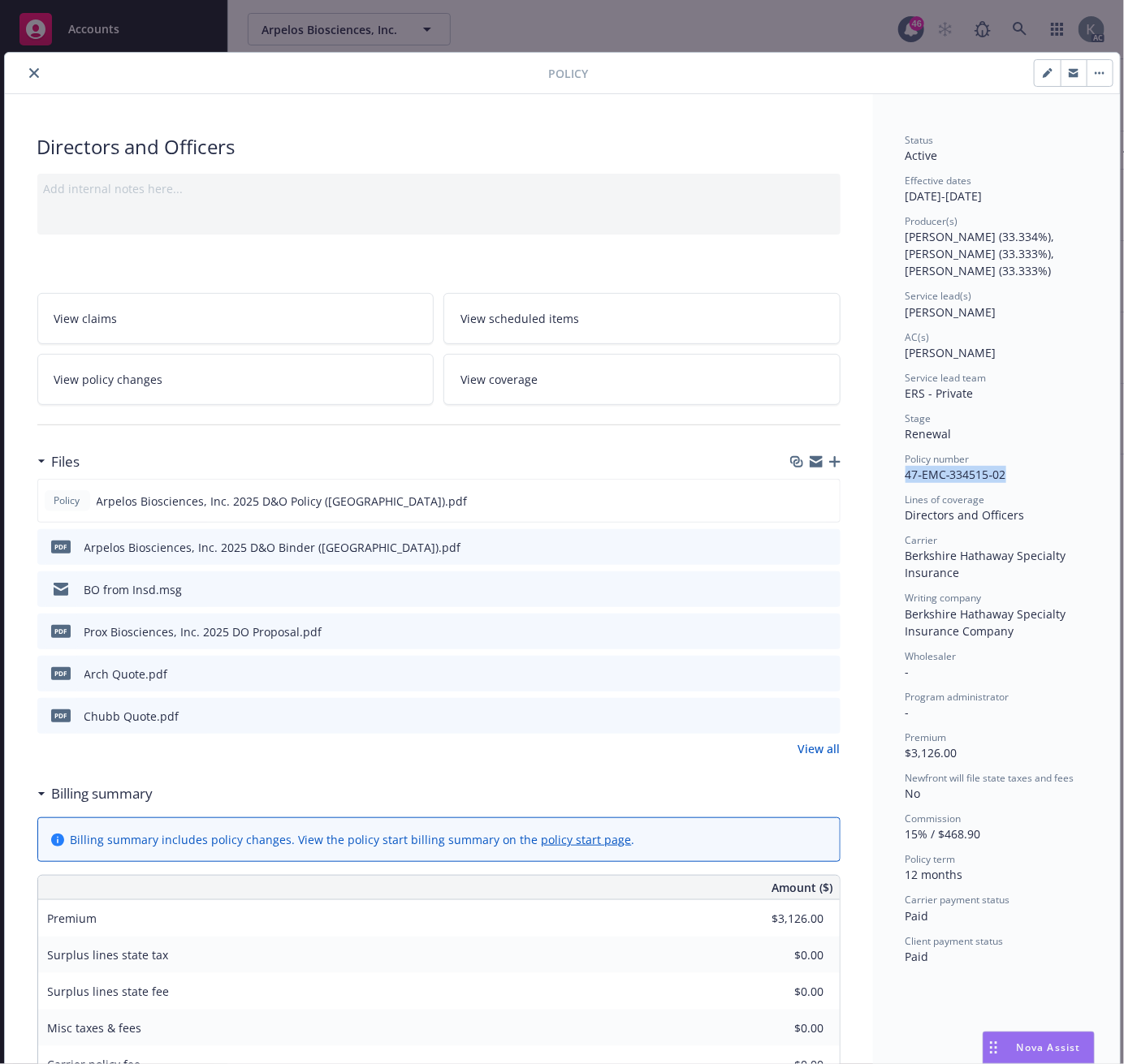
copy span "47‐EMC‐334515‐02"
click at [25, 65] on button "close" at bounding box center [34, 73] width 20 height 20
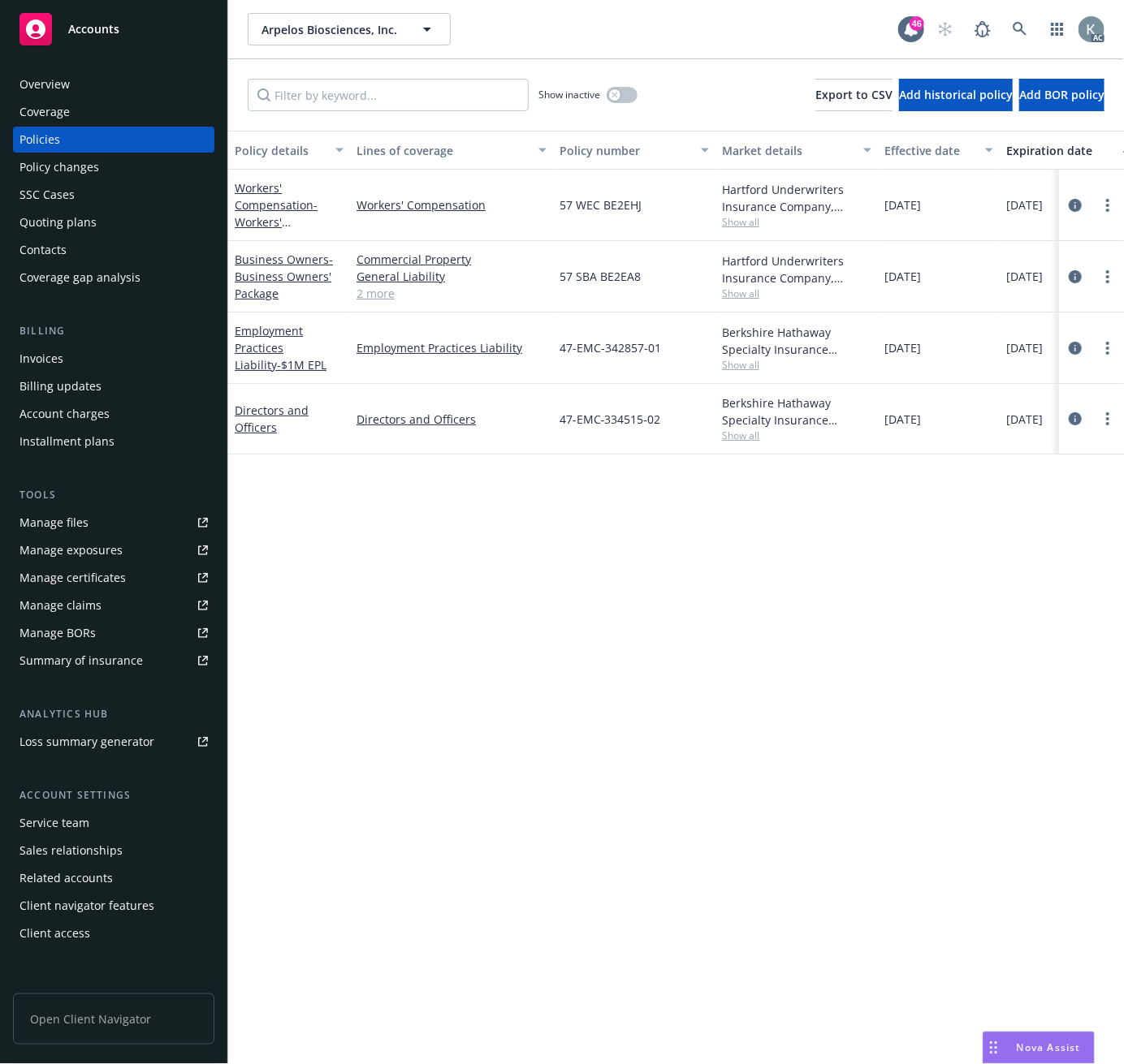
click at [37, 353] on div "Invoices" at bounding box center [41, 358] width 44 height 26
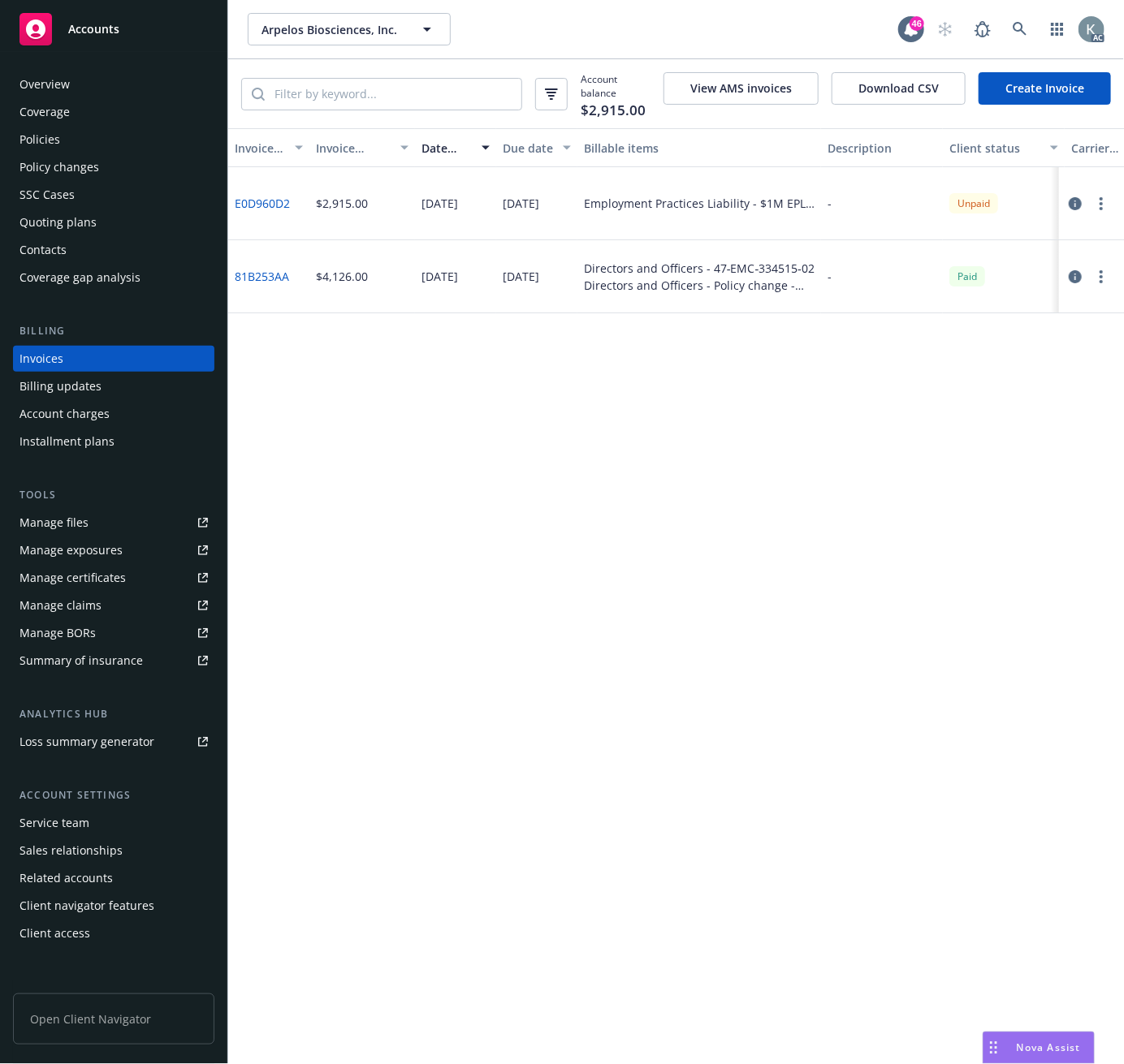
click at [36, 136] on div "Policies" at bounding box center [39, 139] width 40 height 26
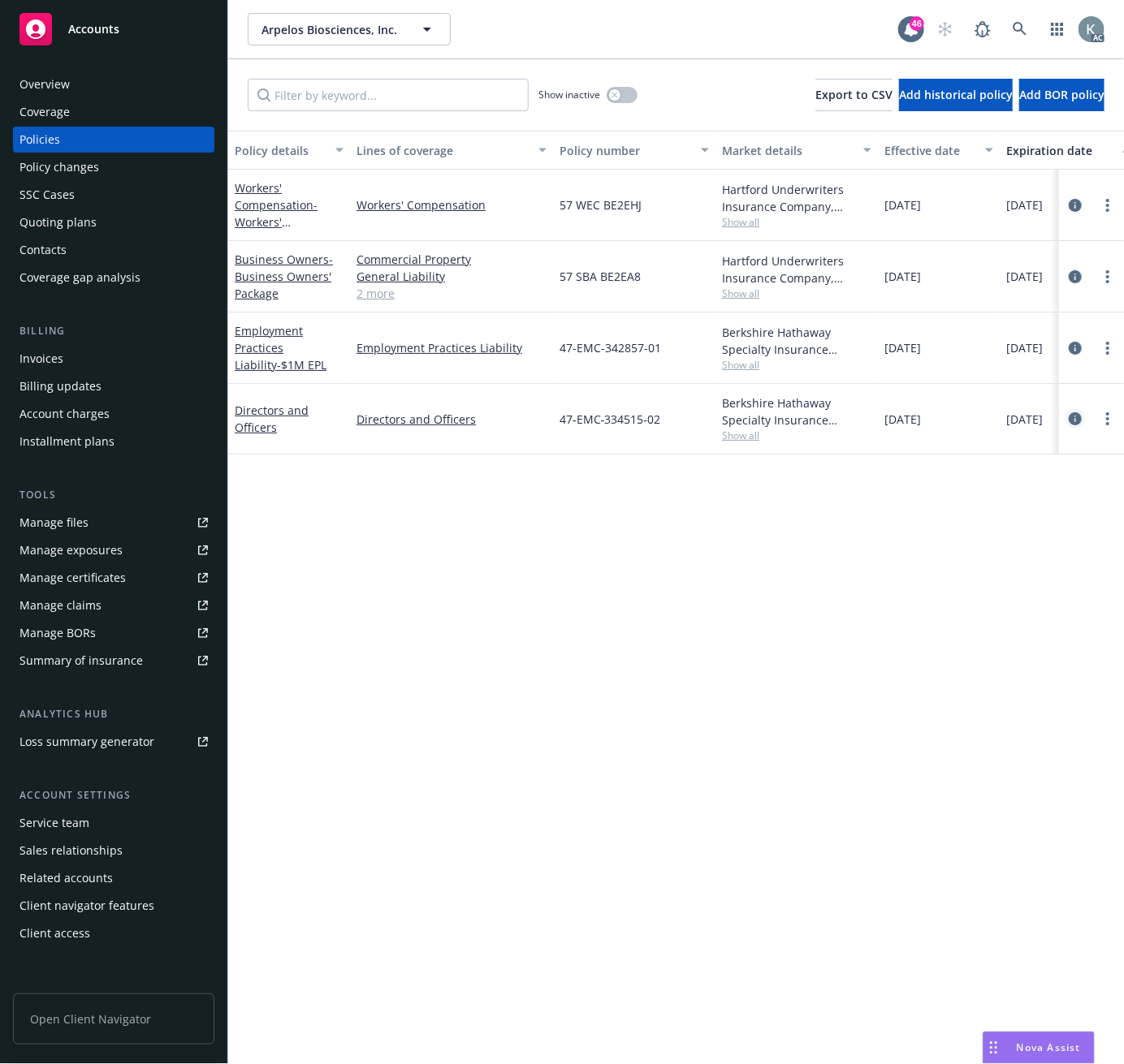
click at [1076, 418] on icon "circleInformation" at bounding box center [1075, 419] width 13 height 13
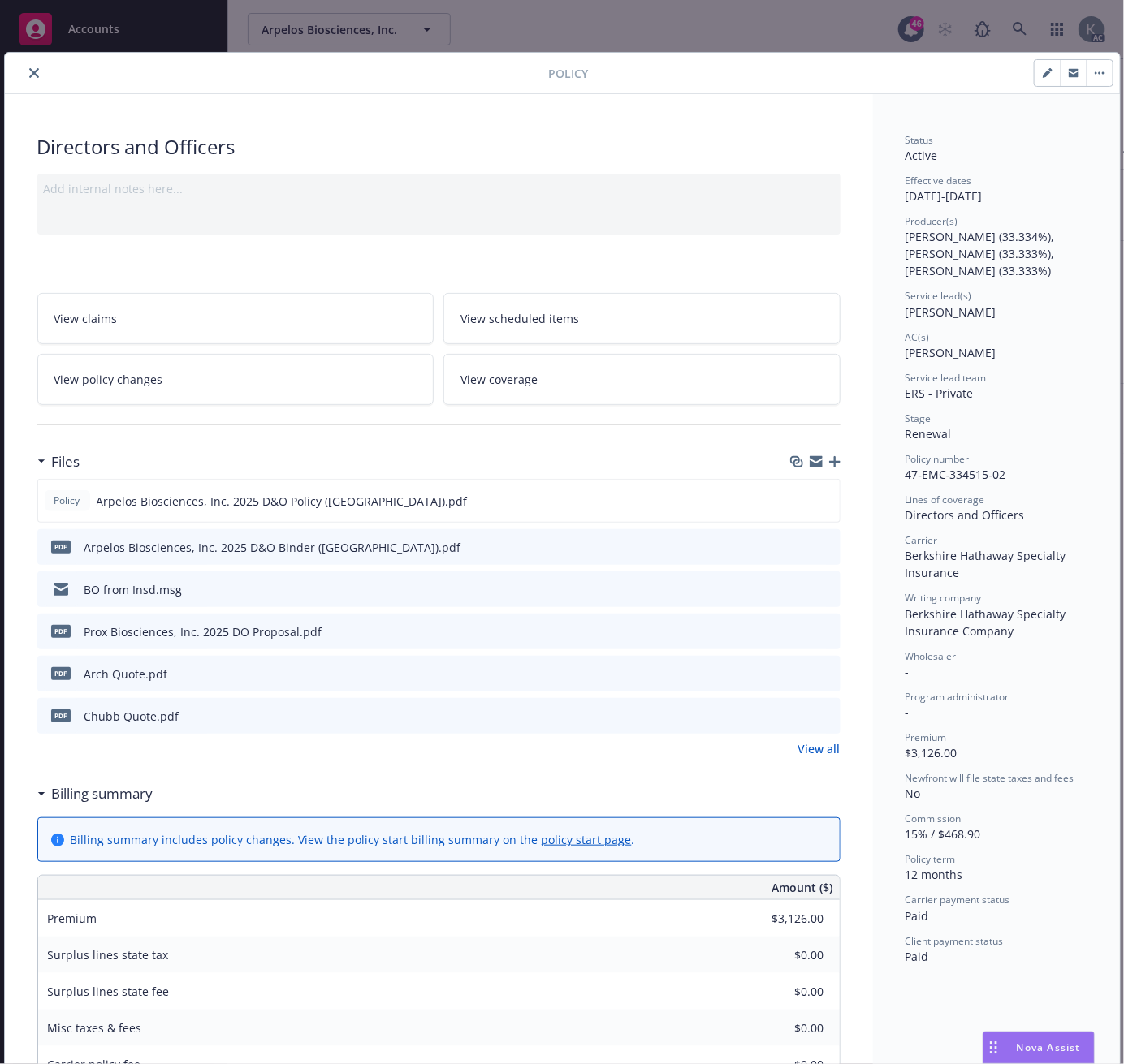
click at [29, 71] on icon "close" at bounding box center [34, 72] width 10 height 10
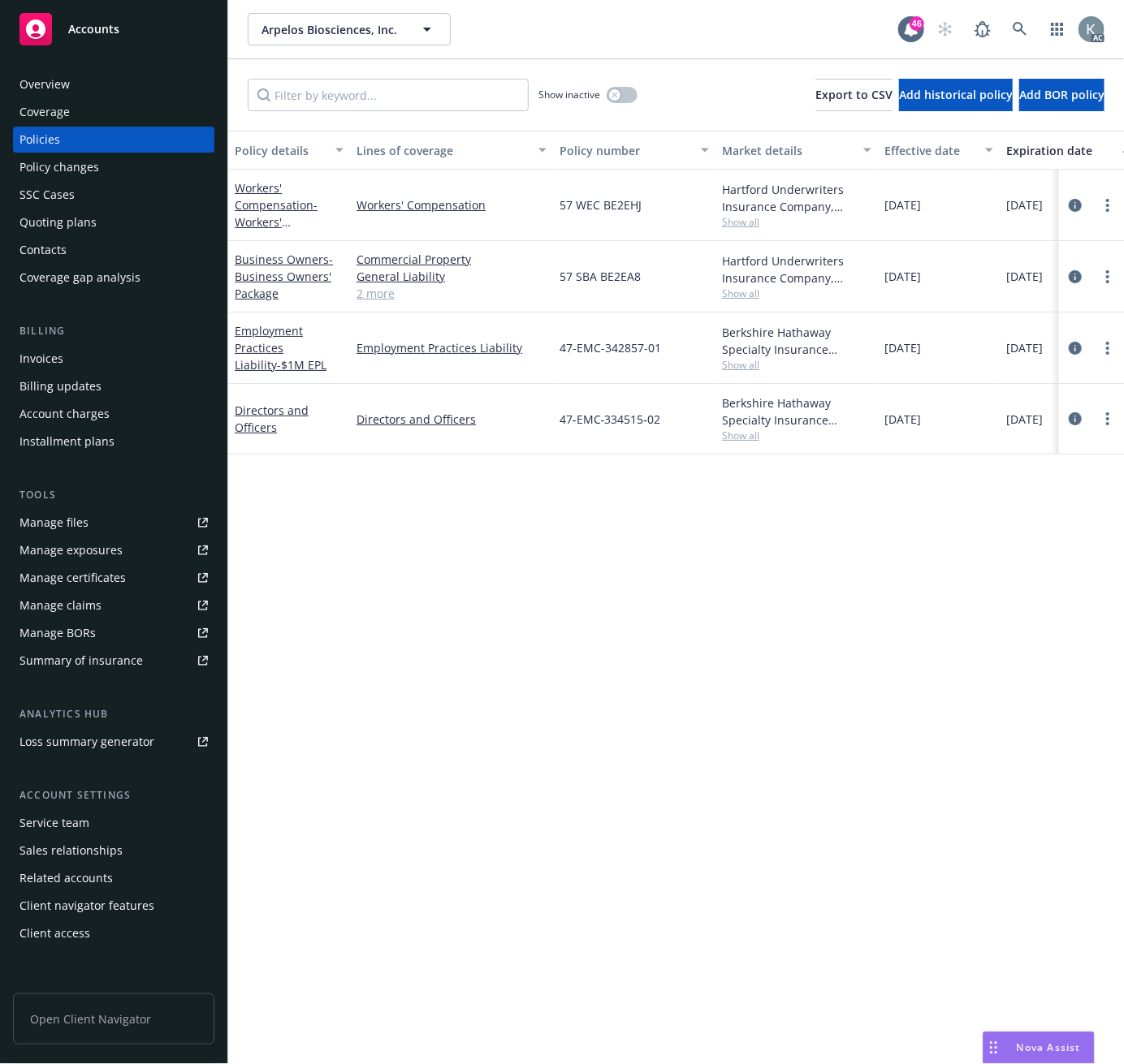
click at [46, 85] on div "Overview" at bounding box center [45, 84] width 50 height 26
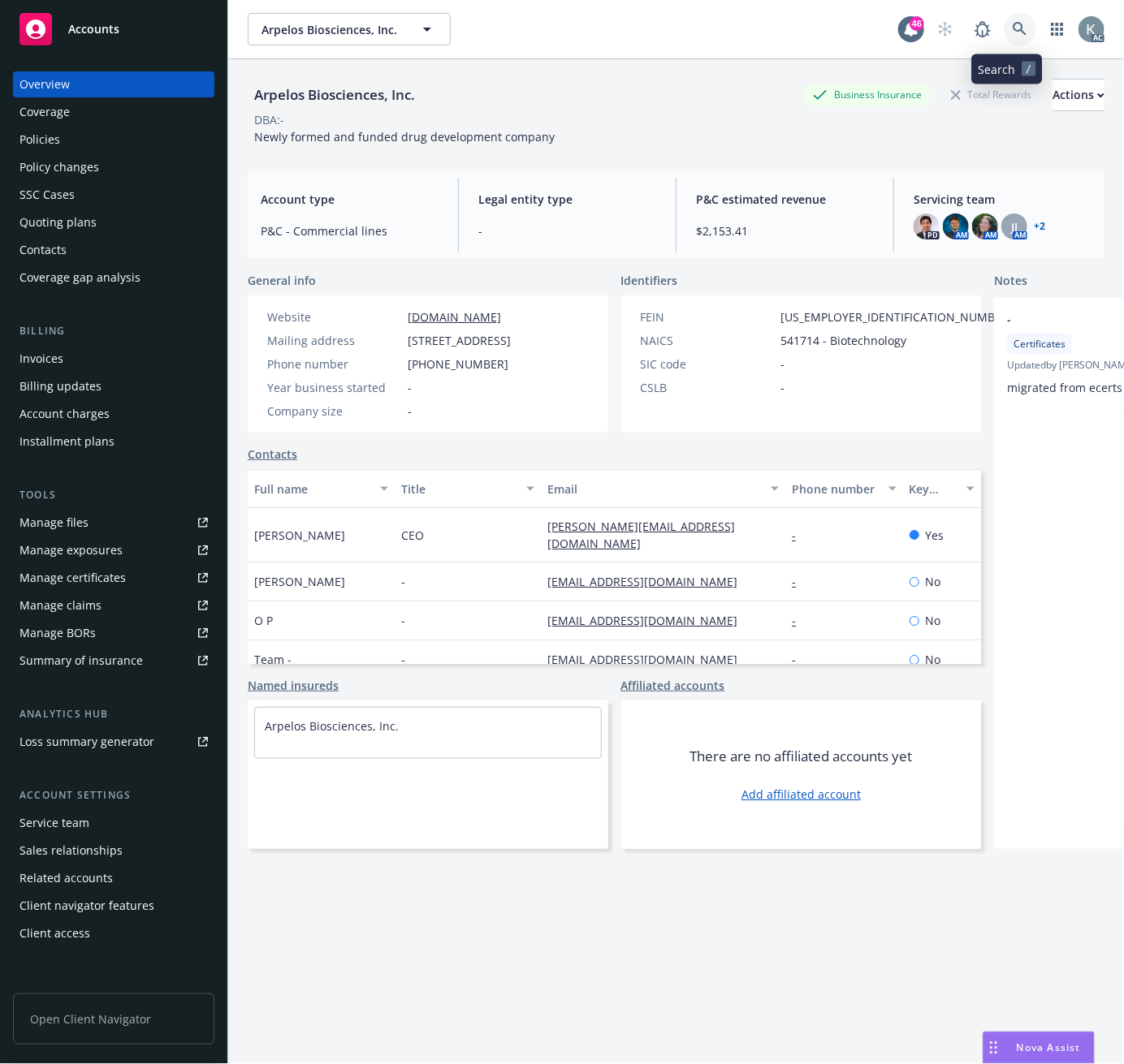
click at [1012, 26] on icon at bounding box center [1019, 29] width 14 height 14
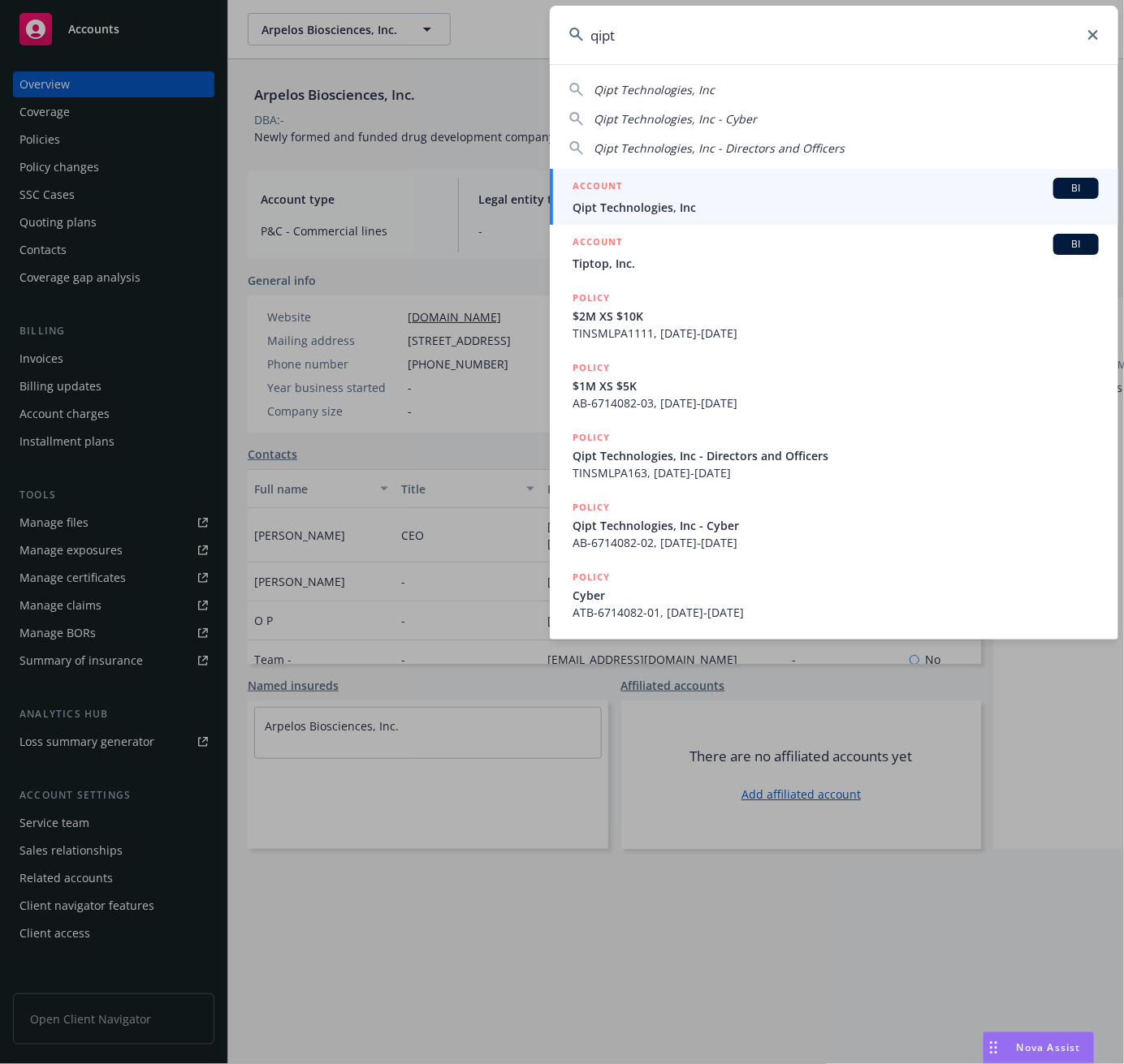
type input "qipt"
click at [635, 204] on span "Qipt Technologies, Inc" at bounding box center [835, 207] width 526 height 17
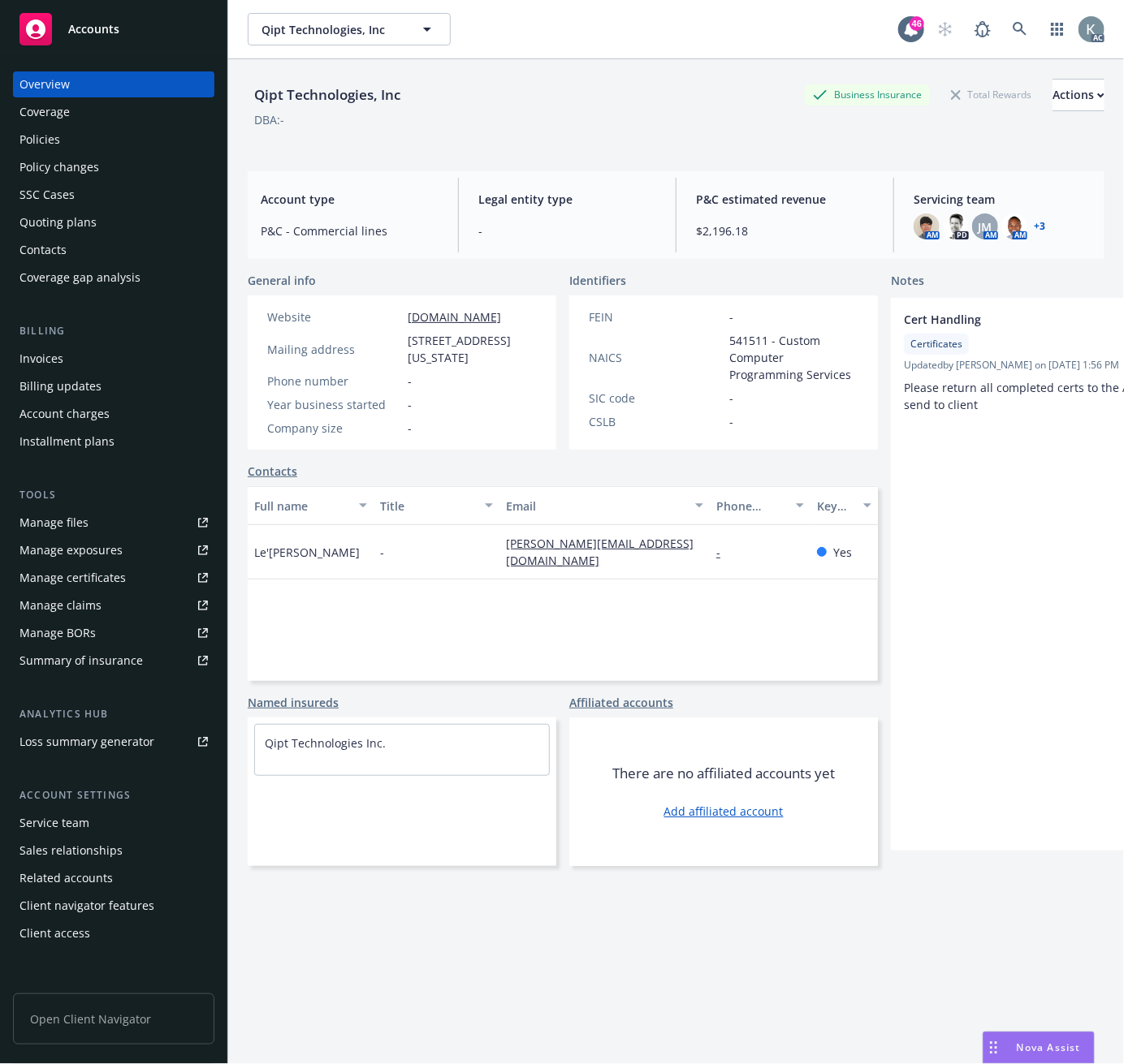
click at [46, 138] on div "Policies" at bounding box center [39, 139] width 40 height 26
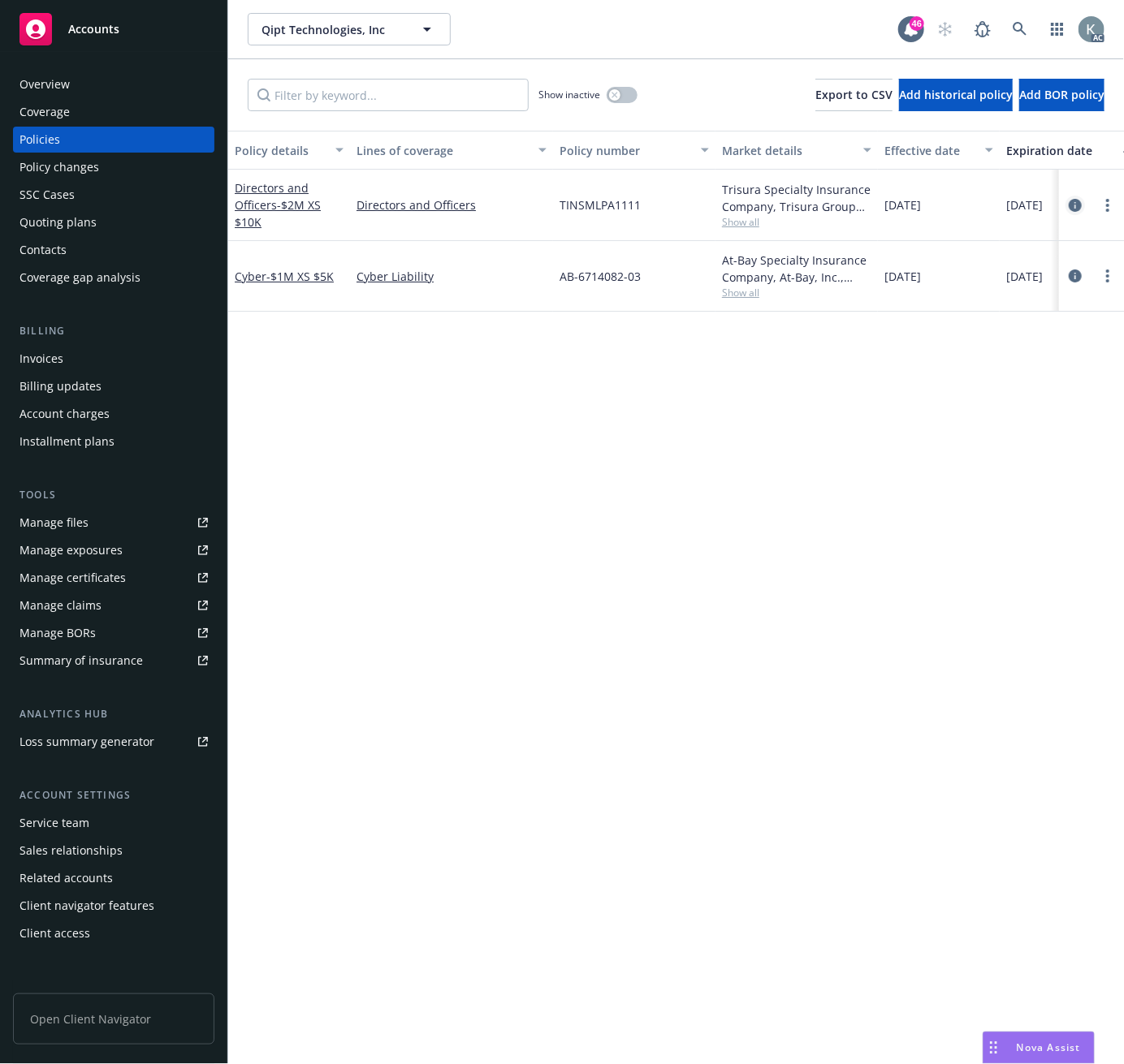
click at [1069, 205] on icon "circleInformation" at bounding box center [1075, 205] width 13 height 13
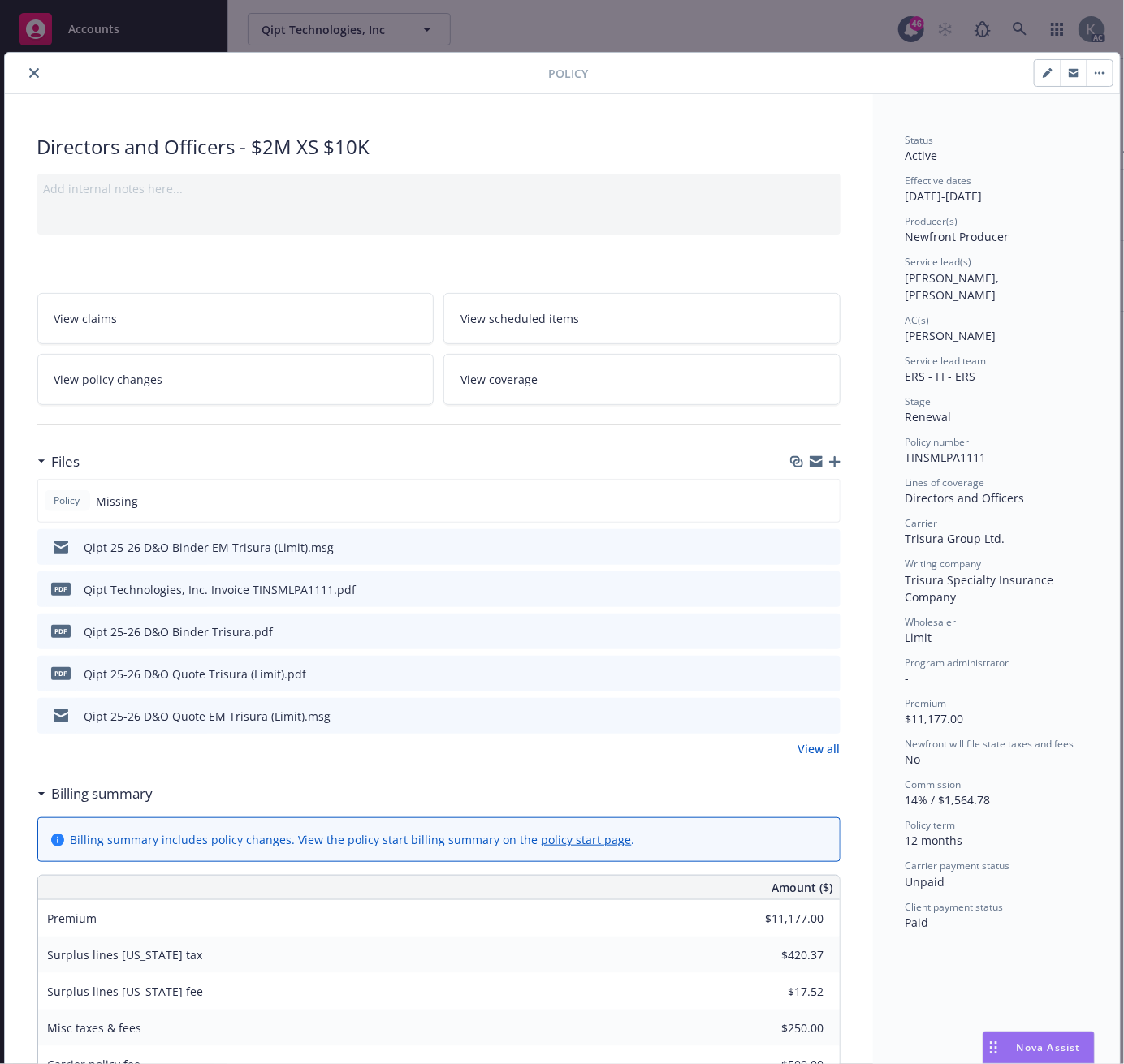
click at [798, 588] on icon "download file" at bounding box center [798, 589] width 13 height 13
click at [30, 70] on icon "close" at bounding box center [34, 72] width 10 height 10
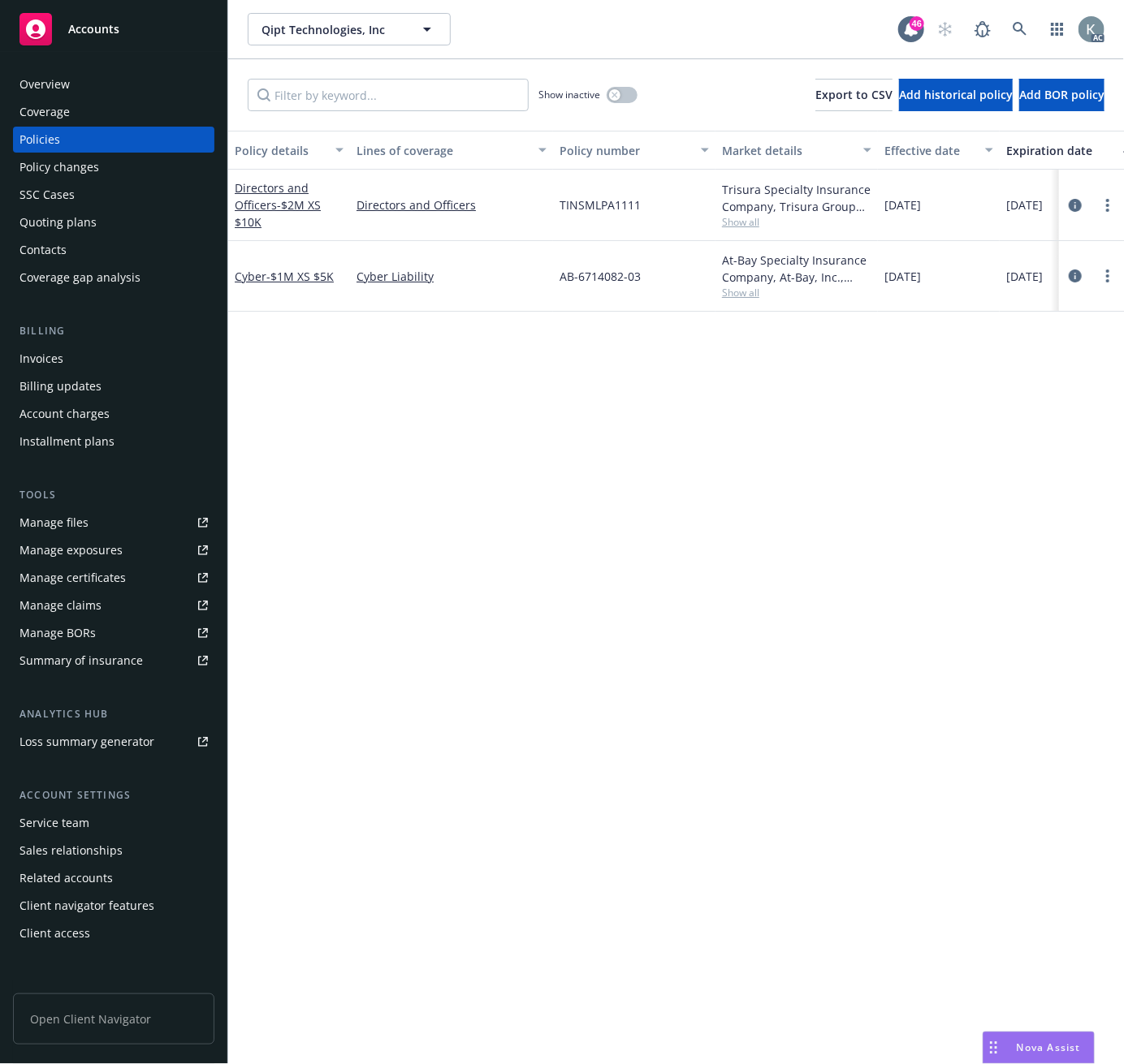
drag, startPoint x: 1011, startPoint y: 448, endPoint x: 945, endPoint y: 432, distance: 67.9
click at [1011, 448] on div "Policy details Lines of coverage Policy number Market details Effective date Ex…" at bounding box center [675, 597] width 895 height 934
click at [1012, 26] on icon at bounding box center [1019, 29] width 14 height 14
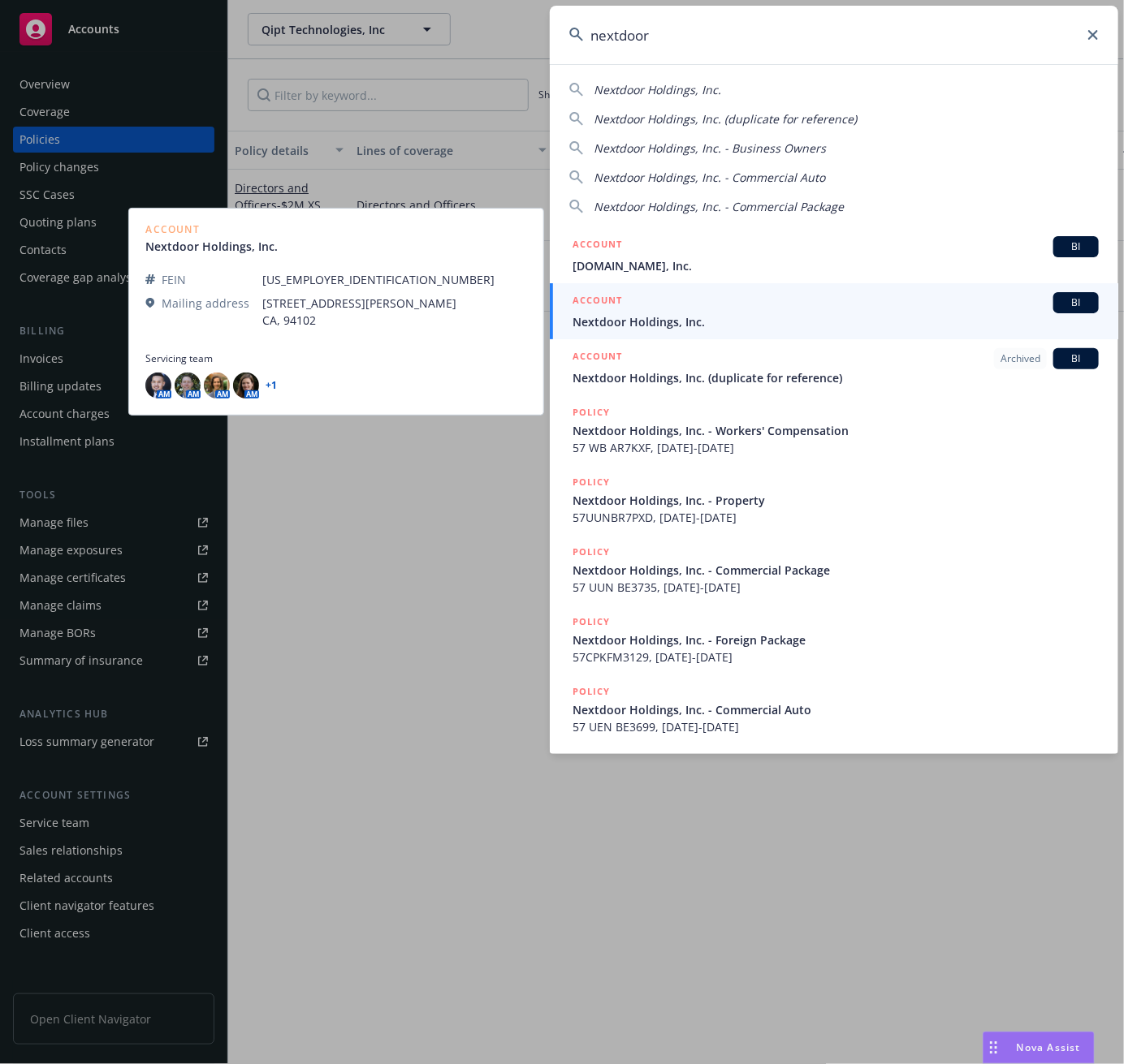
type input "nextdoor"
click at [623, 320] on span "Nextdoor Holdings, Inc." at bounding box center [835, 322] width 526 height 17
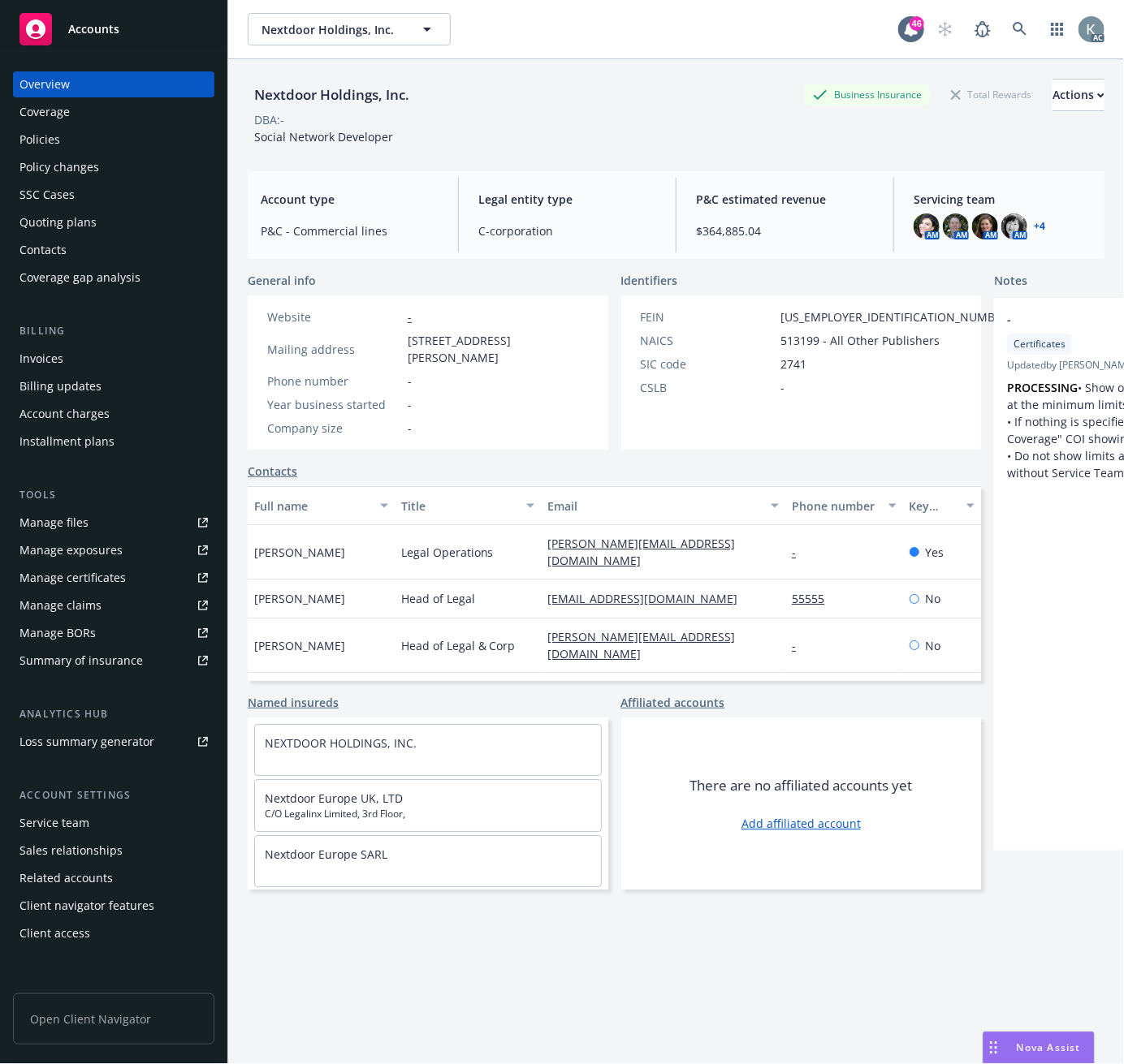
click at [49, 359] on div "Invoices" at bounding box center [41, 358] width 44 height 26
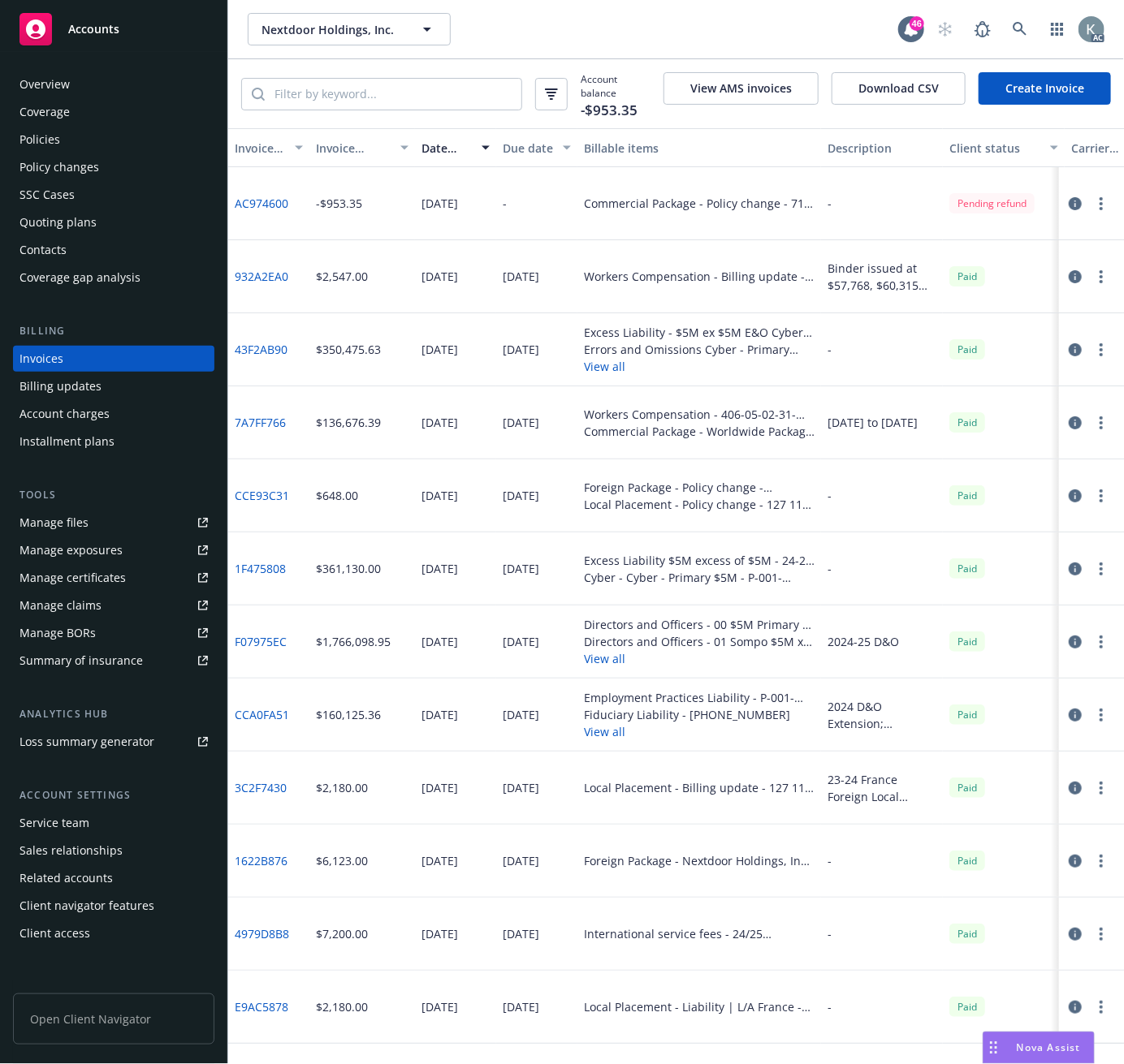
click at [323, 148] on div "Invoice amount" at bounding box center [354, 147] width 75 height 17
